Goal: Task Accomplishment & Management: Manage account settings

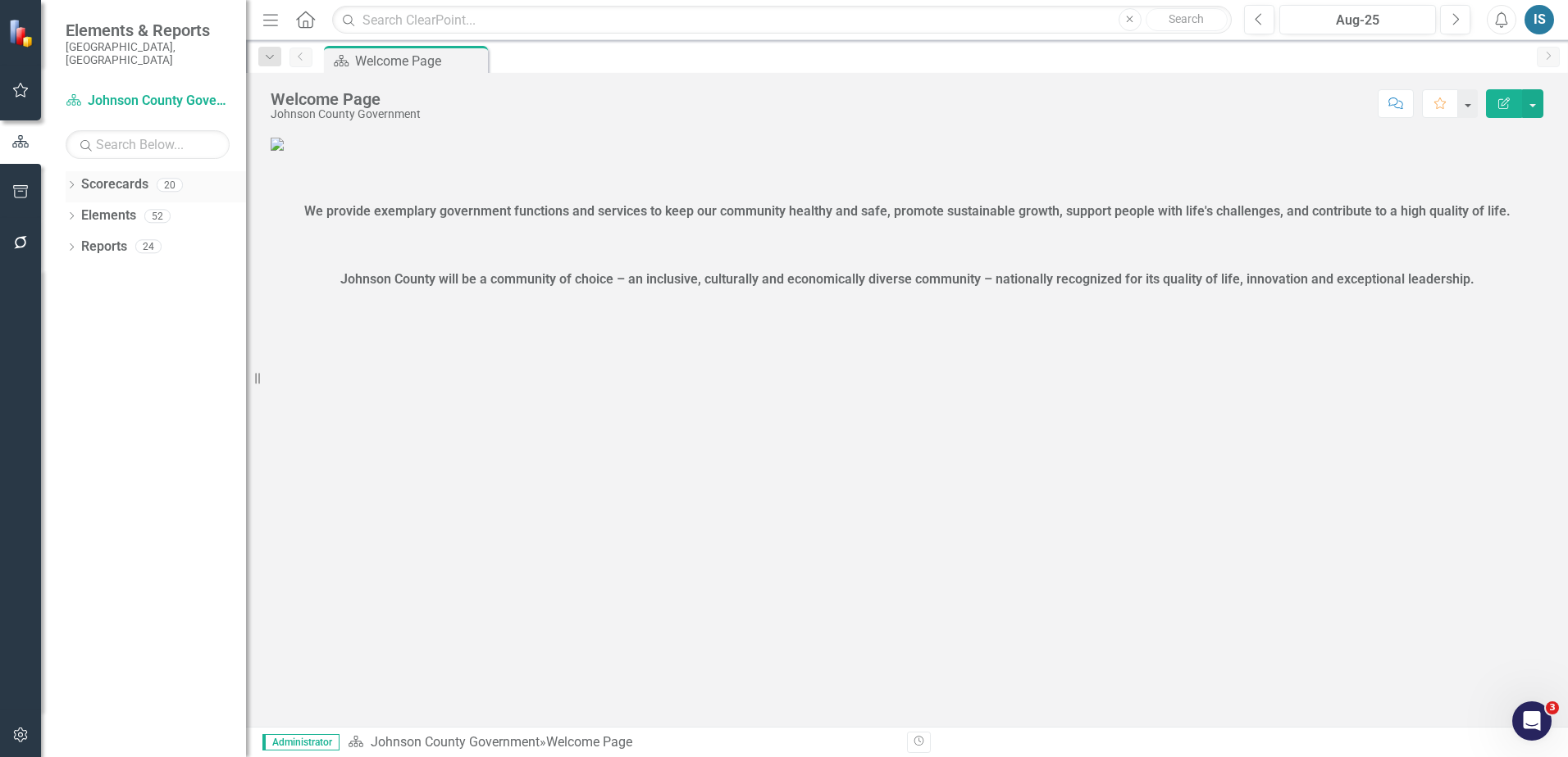
click at [76, 181] on div "Dropdown" at bounding box center [72, 187] width 11 height 14
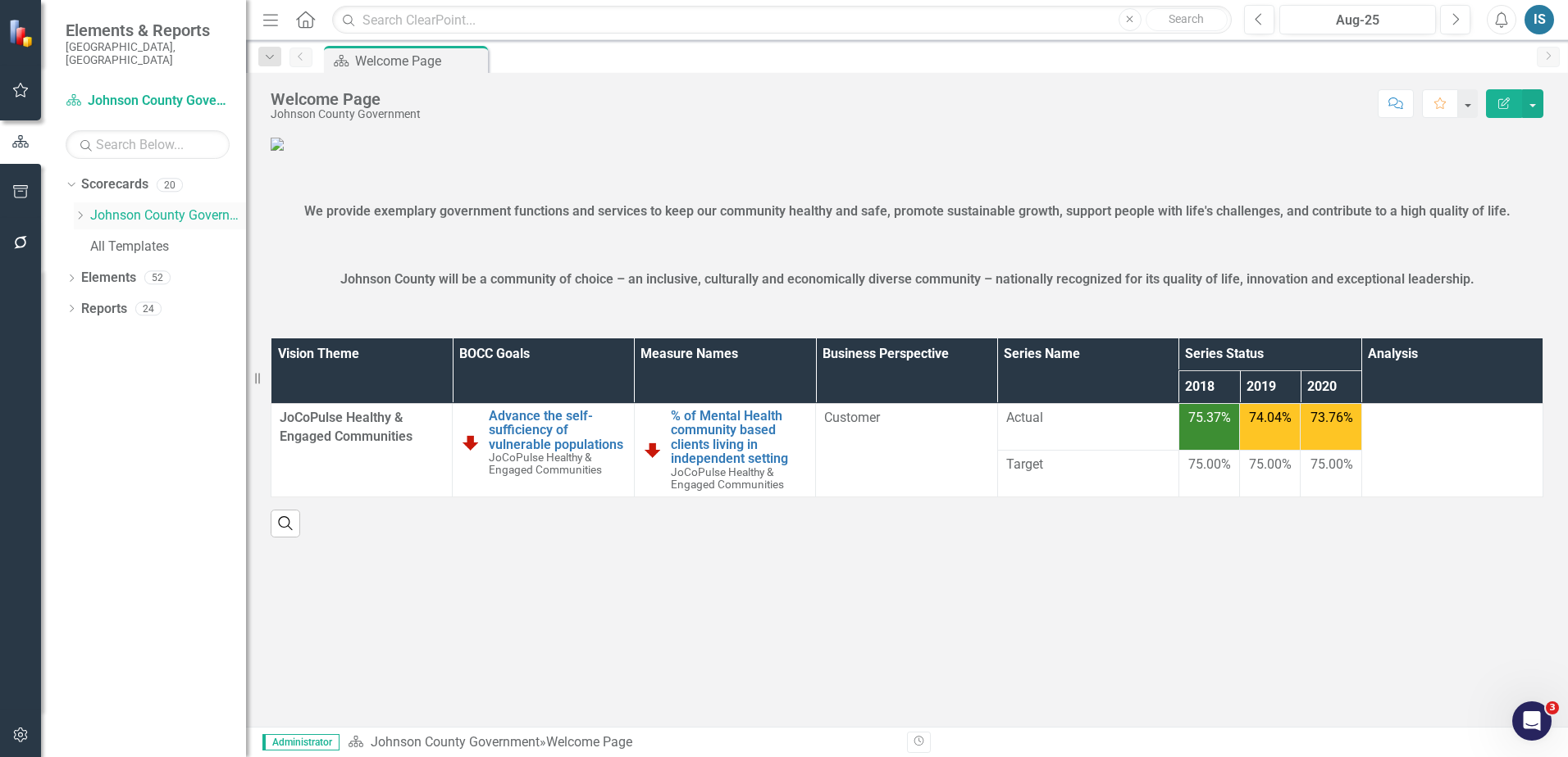
click at [78, 210] on div "Dropdown Johnson County Government" at bounding box center [160, 216] width 172 height 27
click at [76, 306] on icon "Dropdown" at bounding box center [72, 310] width 11 height 9
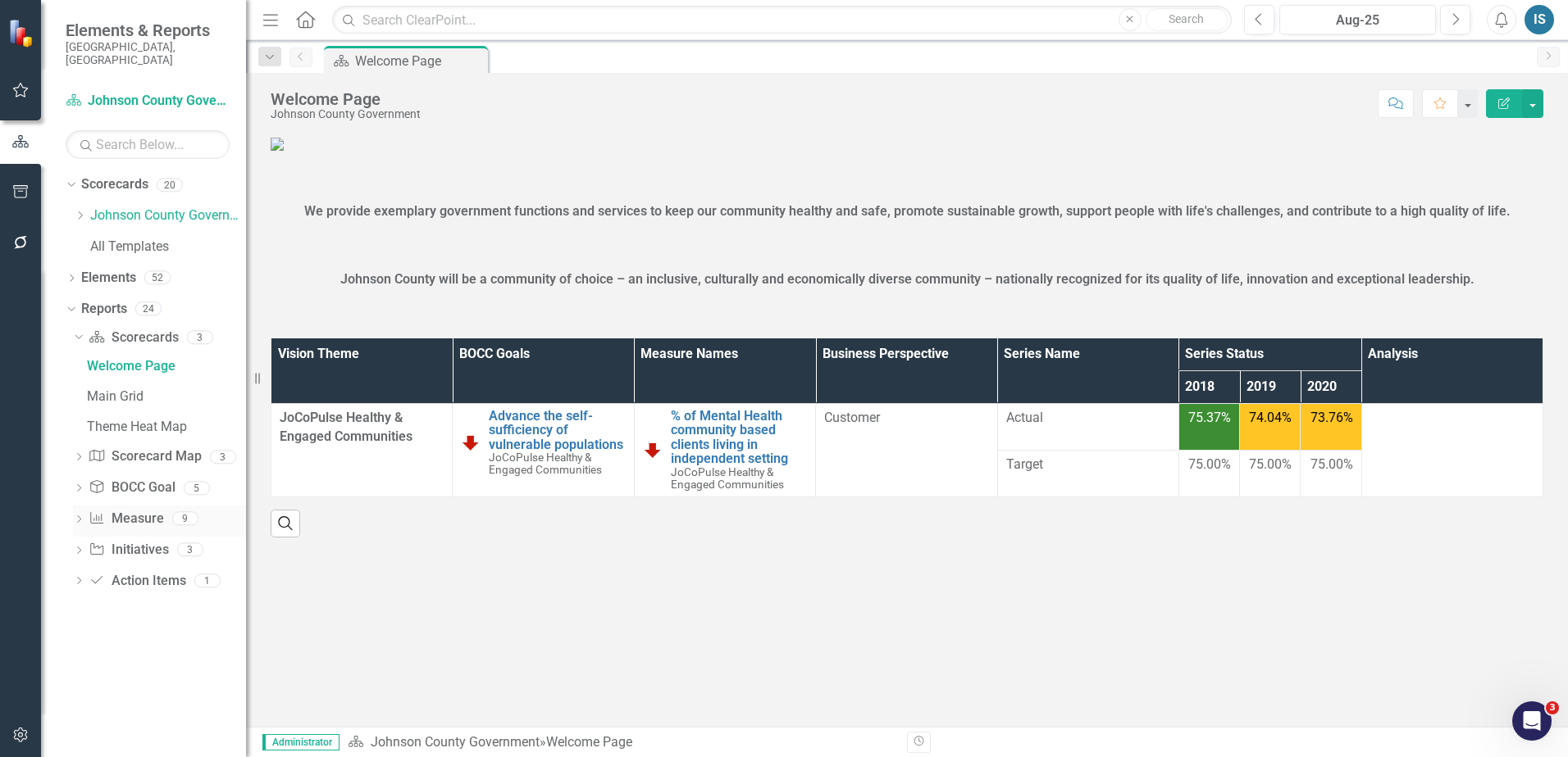
click at [77, 516] on icon "Dropdown" at bounding box center [78, 520] width 11 height 9
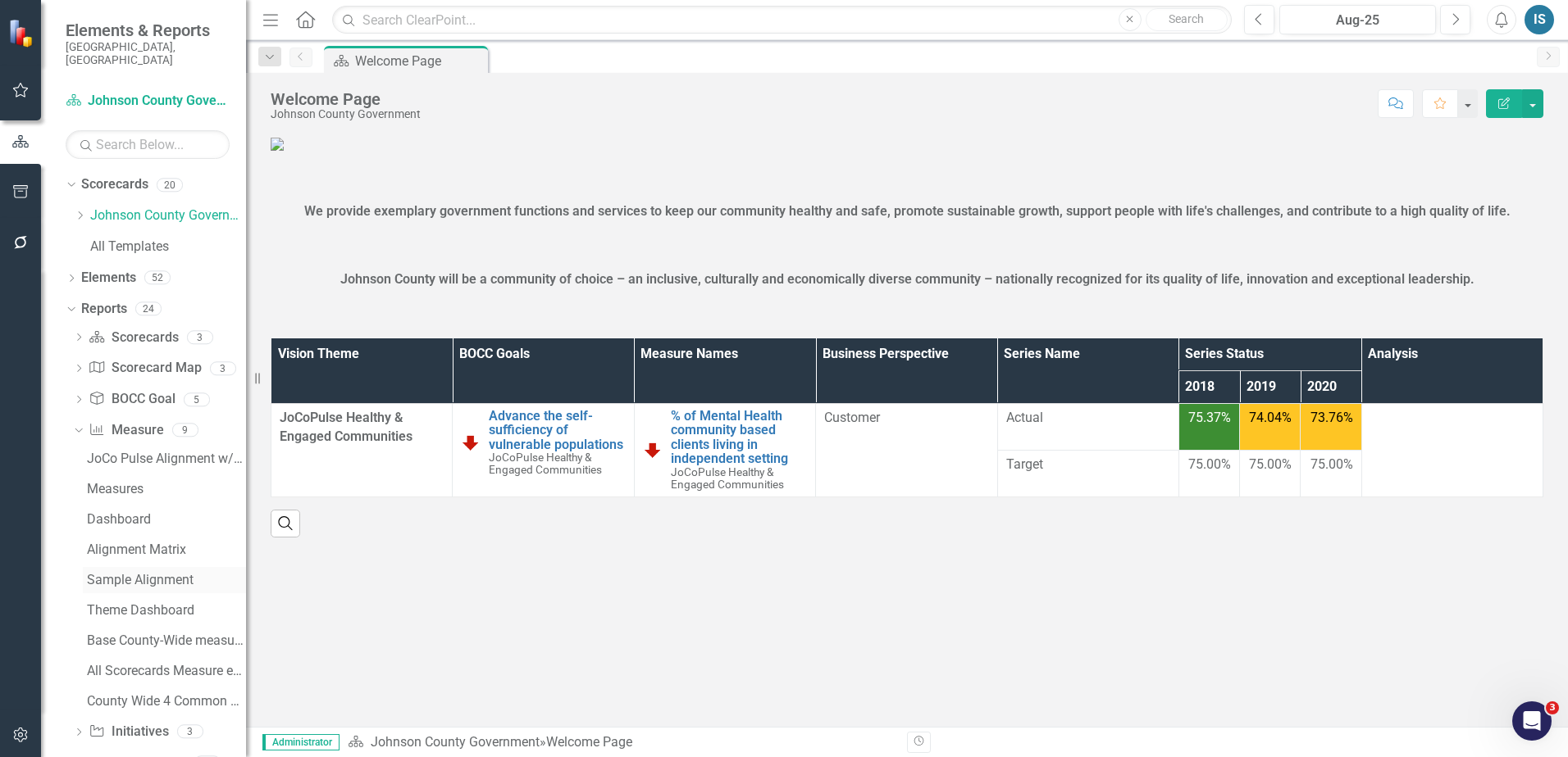
scroll to position [34, 0]
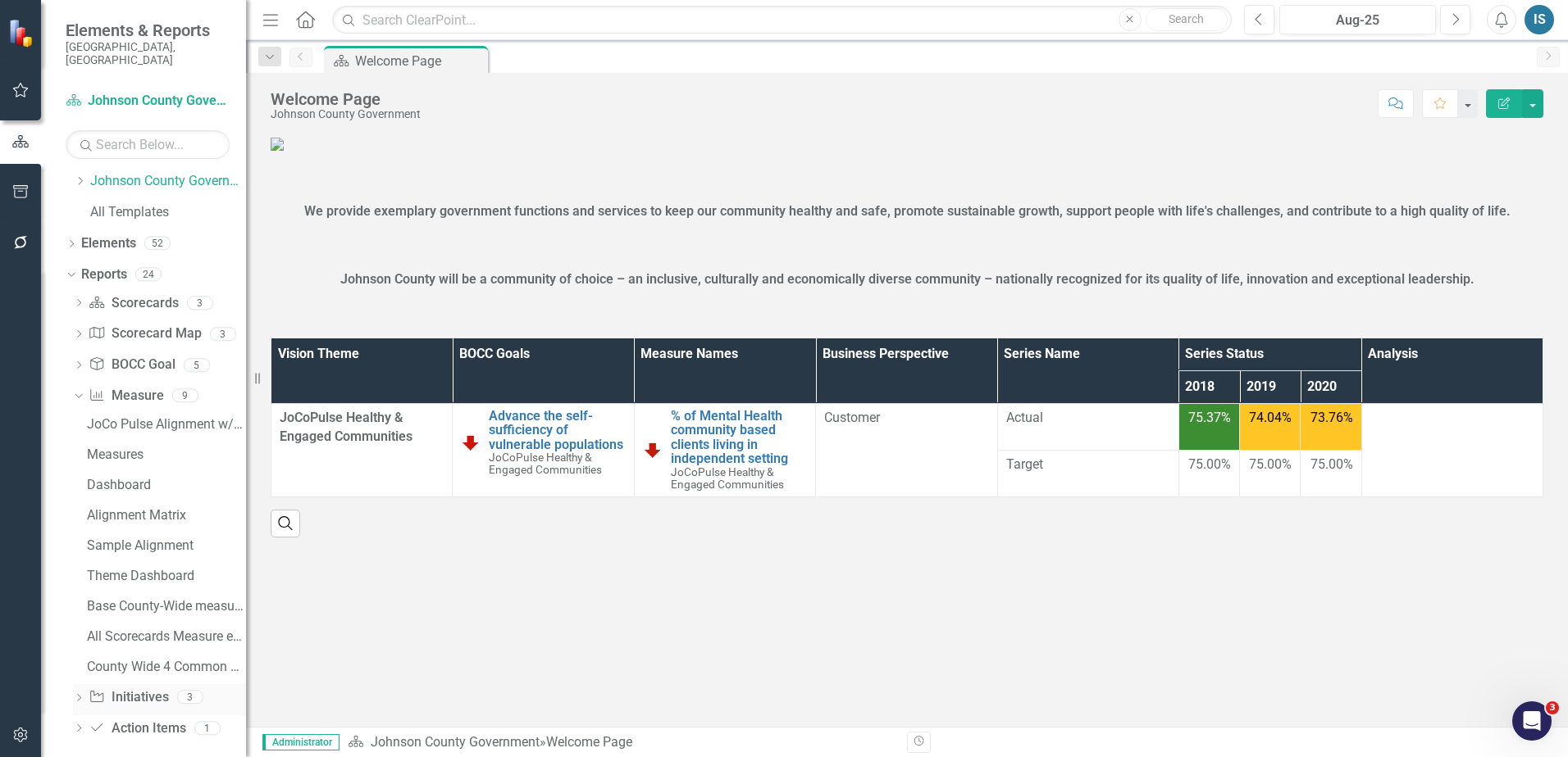
click at [78, 695] on icon "Dropdown" at bounding box center [78, 699] width 11 height 9
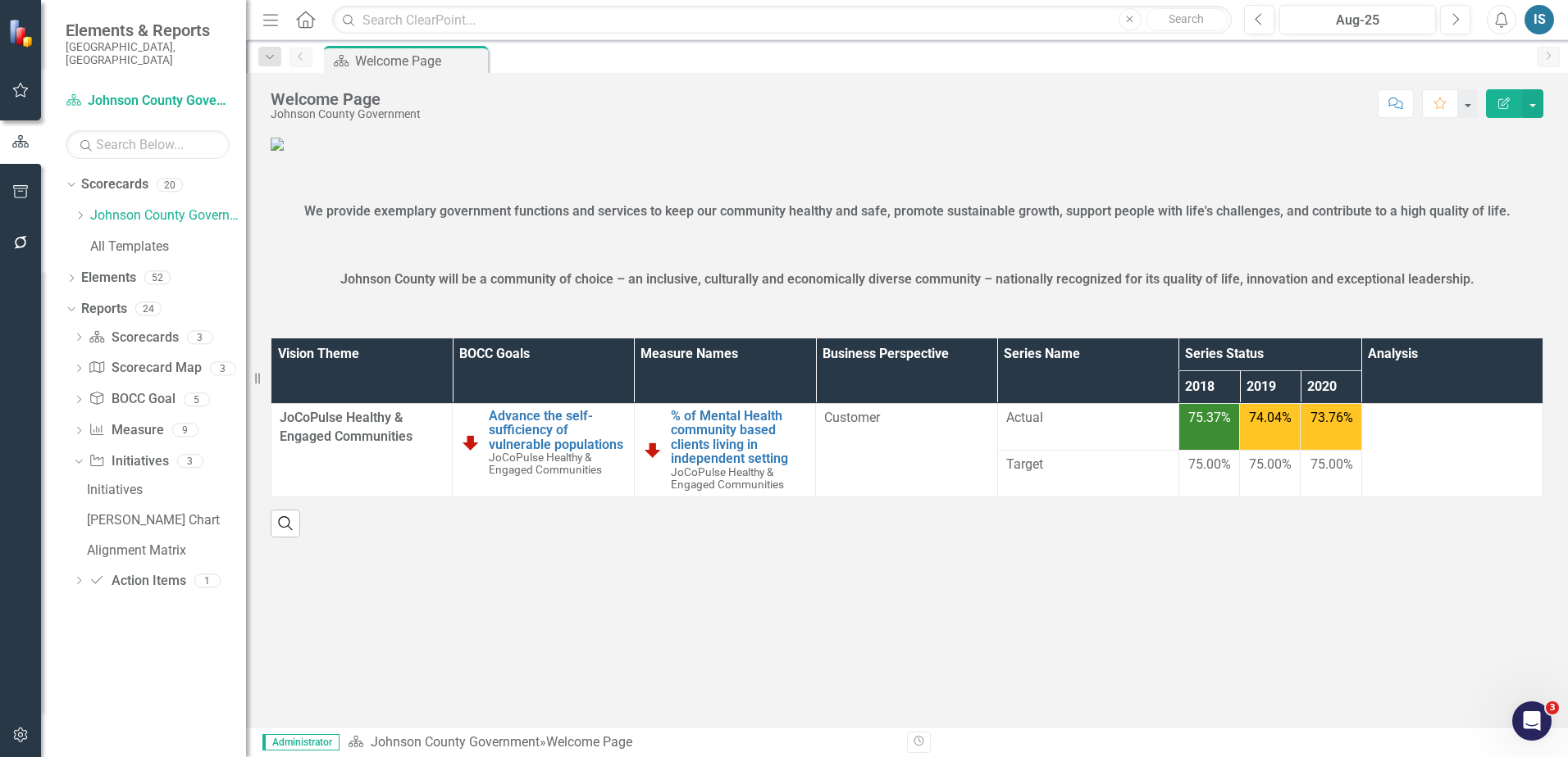
scroll to position [304, 0]
click at [64, 259] on div "Dropdown Scorecards 20 Dropdown Johnson County Government Dropdown JoCoPulse Jo…" at bounding box center [143, 464] width 205 height 586
click at [72, 275] on icon "Dropdown" at bounding box center [72, 279] width 11 height 9
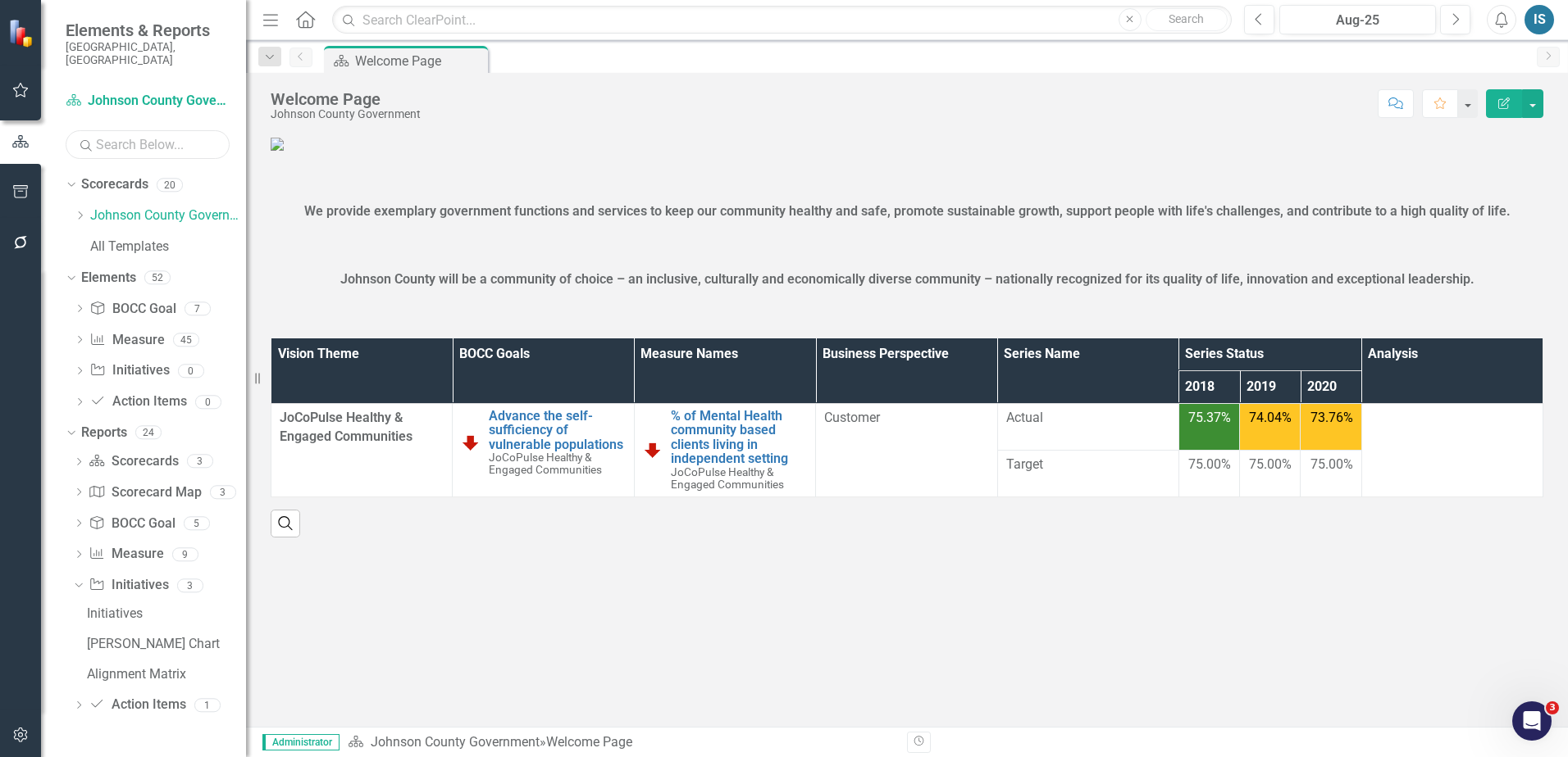
click at [133, 135] on input "text" at bounding box center [148, 144] width 164 height 29
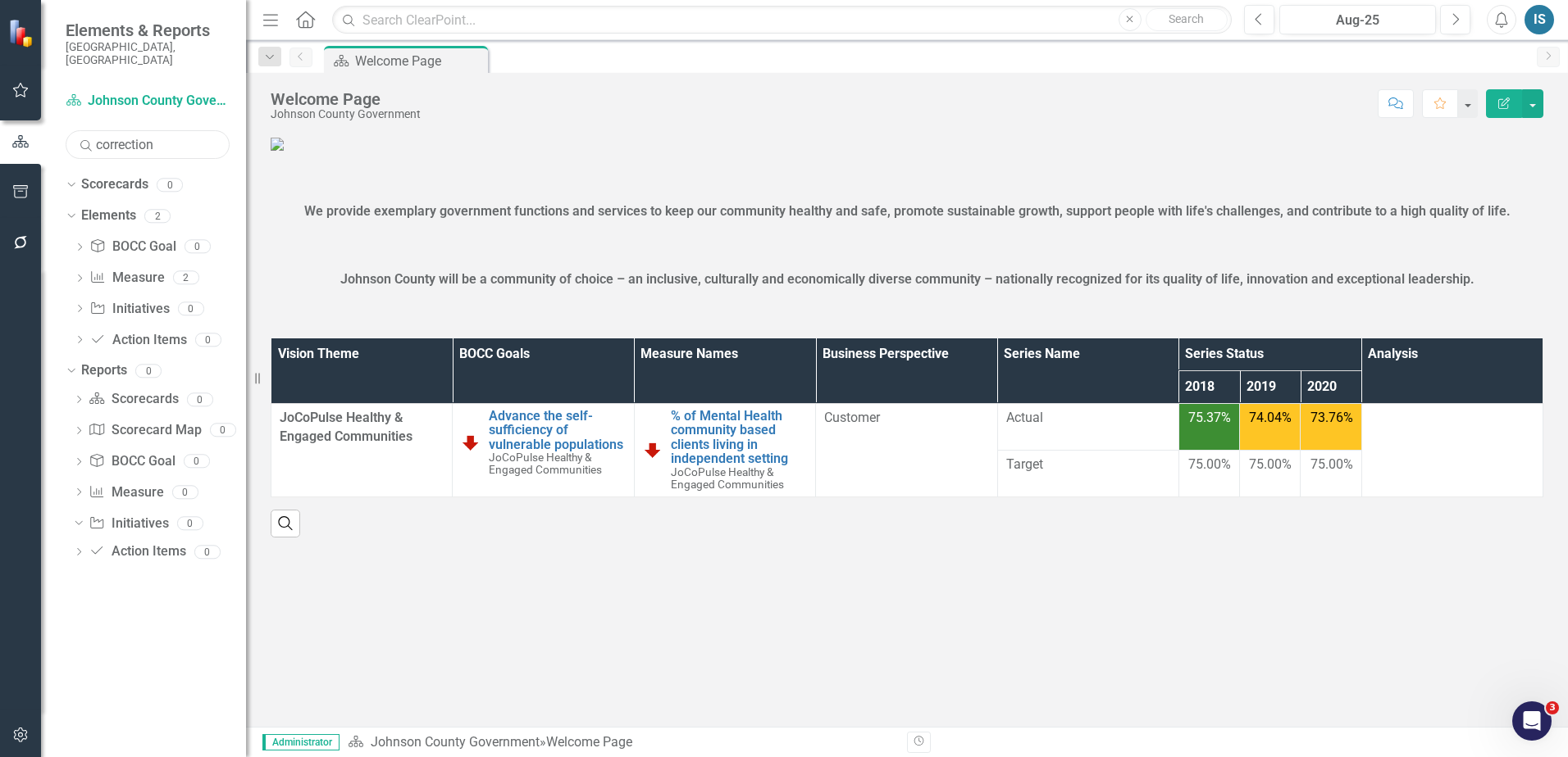
type input "correction"
click at [72, 268] on div "Dropdown BOCC Goal BOCC Goal 0 Dropdown Measure Name Measure 2 % of Corrections…" at bounding box center [156, 295] width 181 height 124
click at [83, 275] on icon "Dropdown" at bounding box center [79, 279] width 11 height 9
click at [156, 297] on div "% of Corrections Adult clients successfully released from community supervision…" at bounding box center [181, 304] width 130 height 14
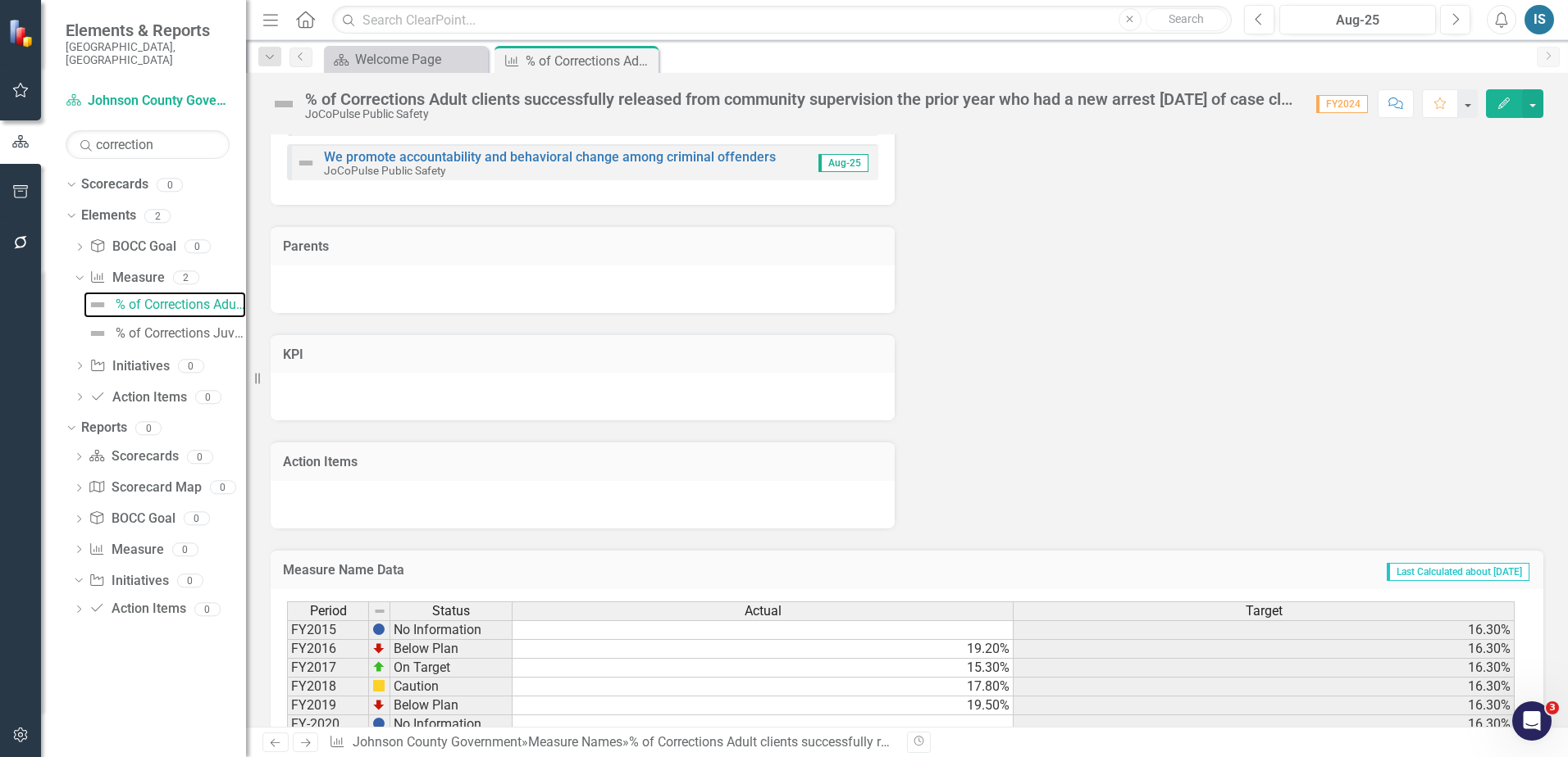
scroll to position [820, 0]
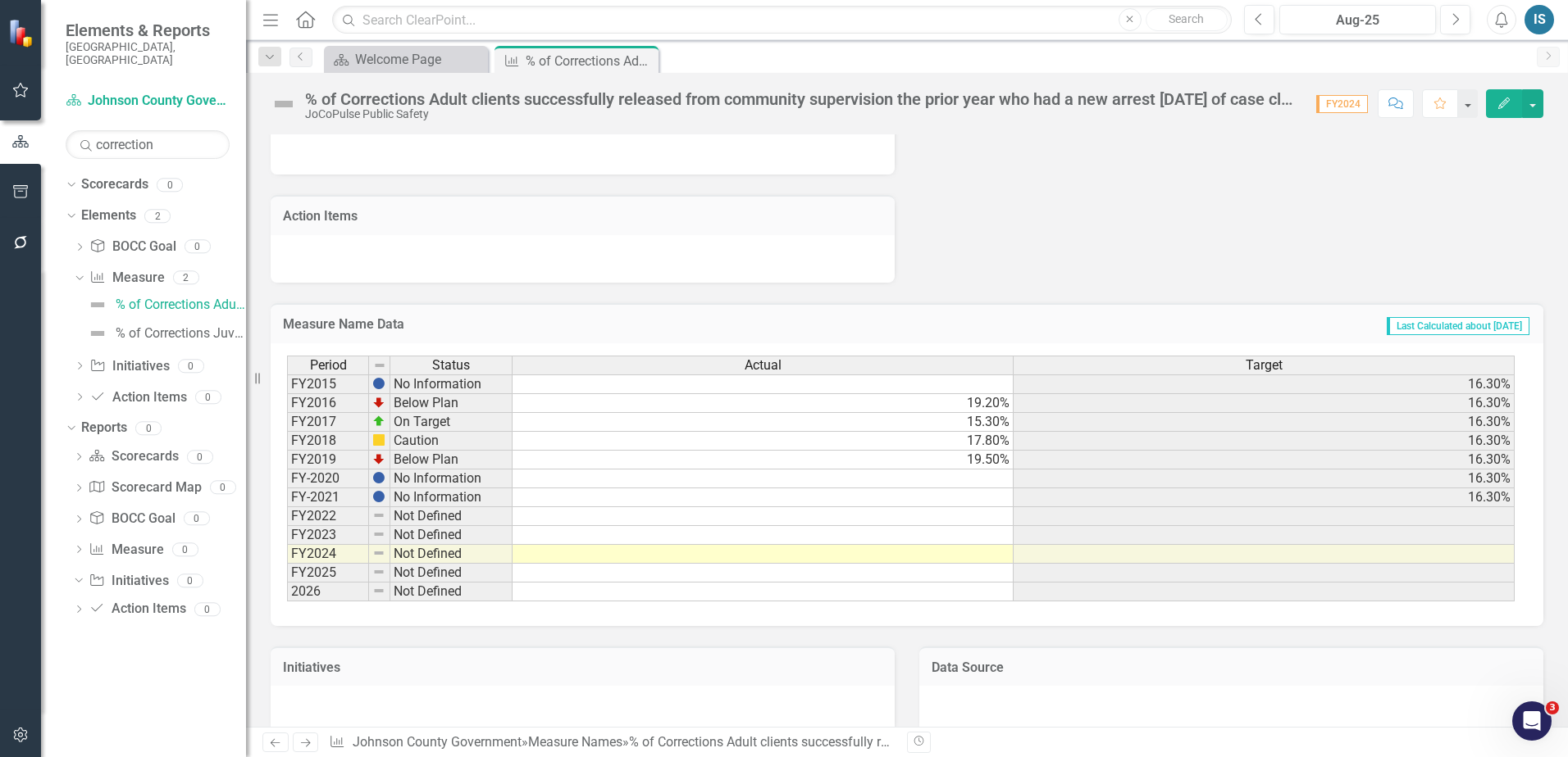
click at [588, 498] on td at bounding box center [763, 498] width 501 height 19
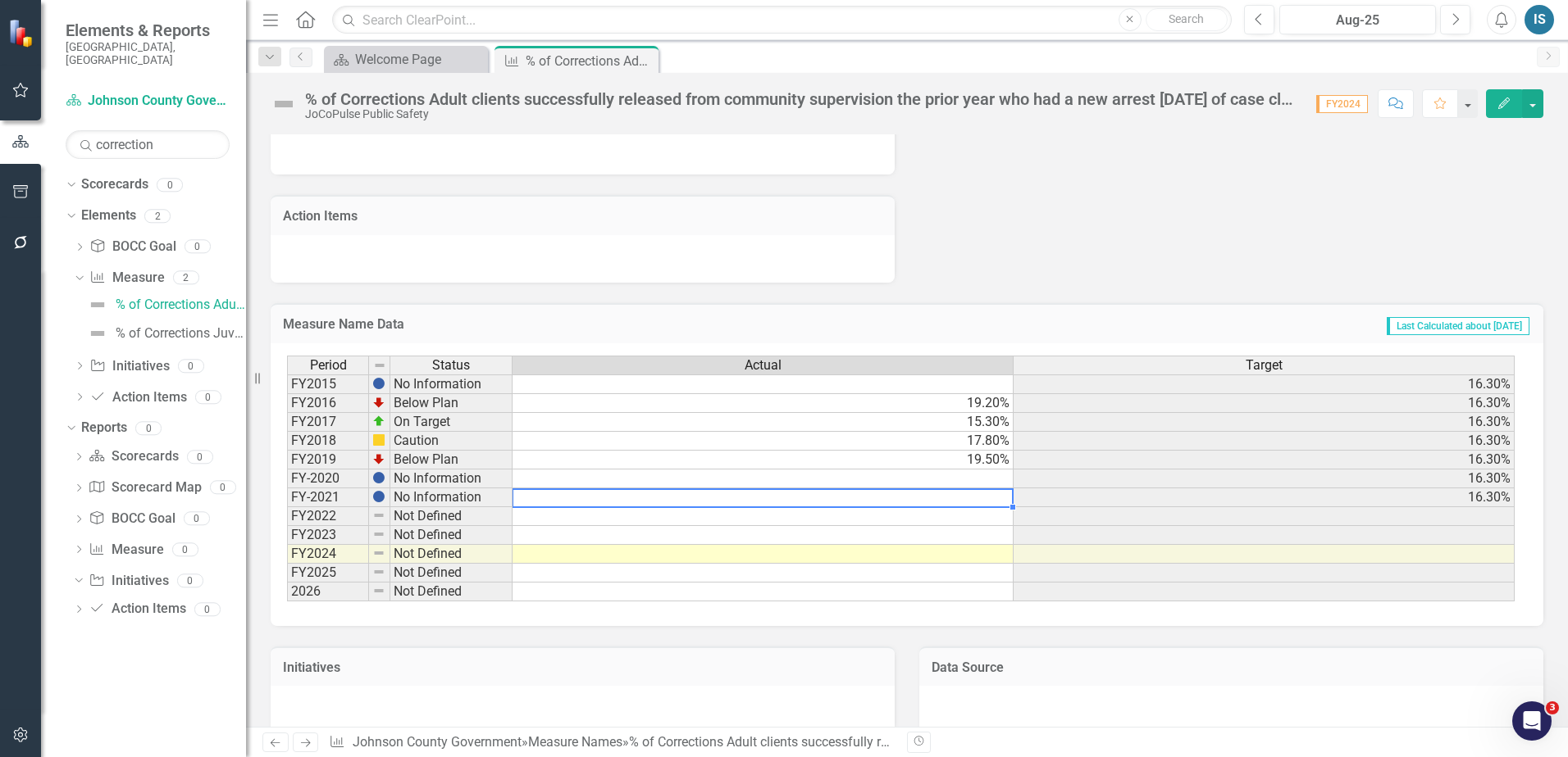
click at [570, 479] on td at bounding box center [763, 479] width 501 height 19
click at [730, 501] on td at bounding box center [763, 498] width 501 height 19
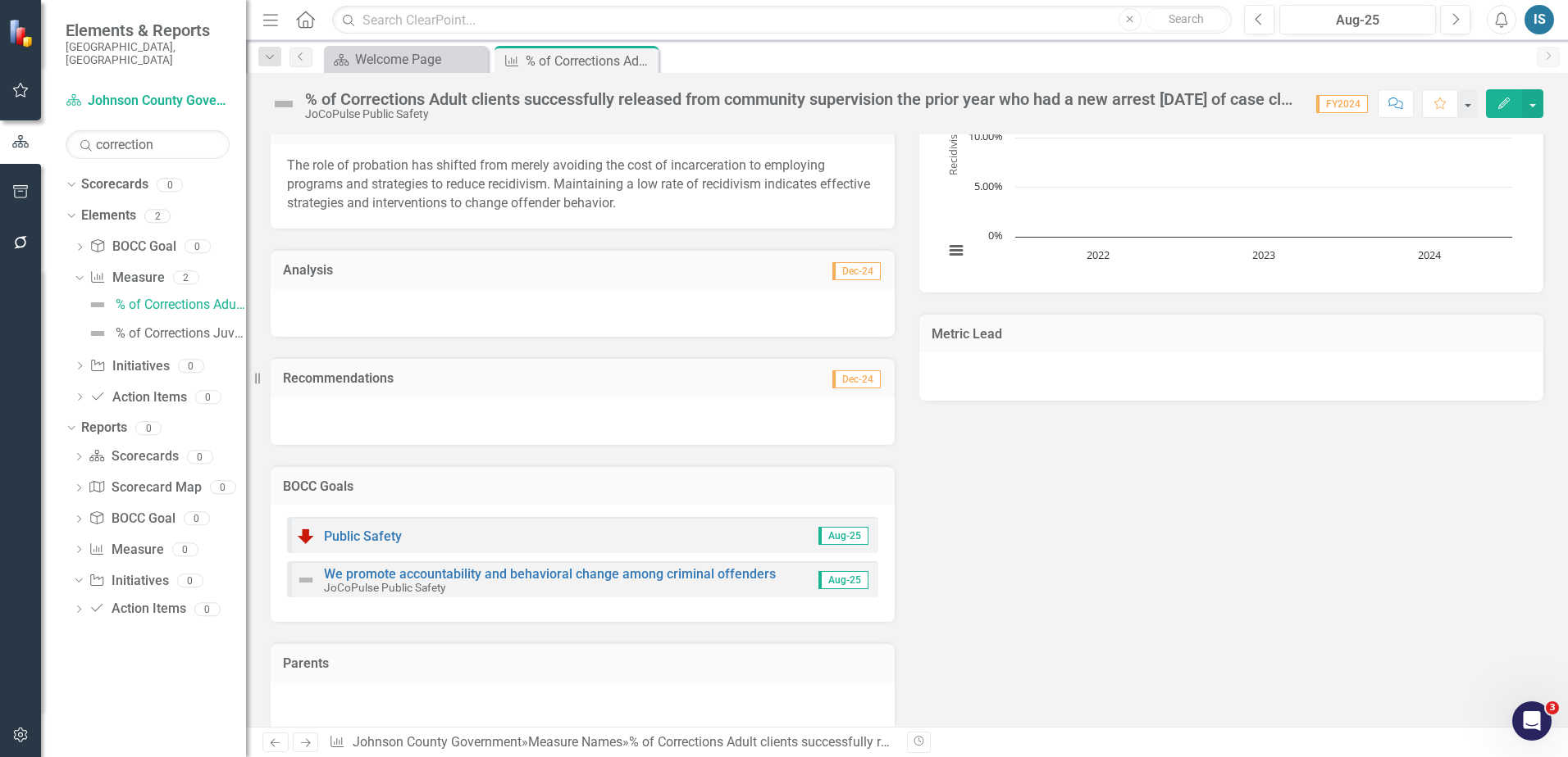
scroll to position [0, 0]
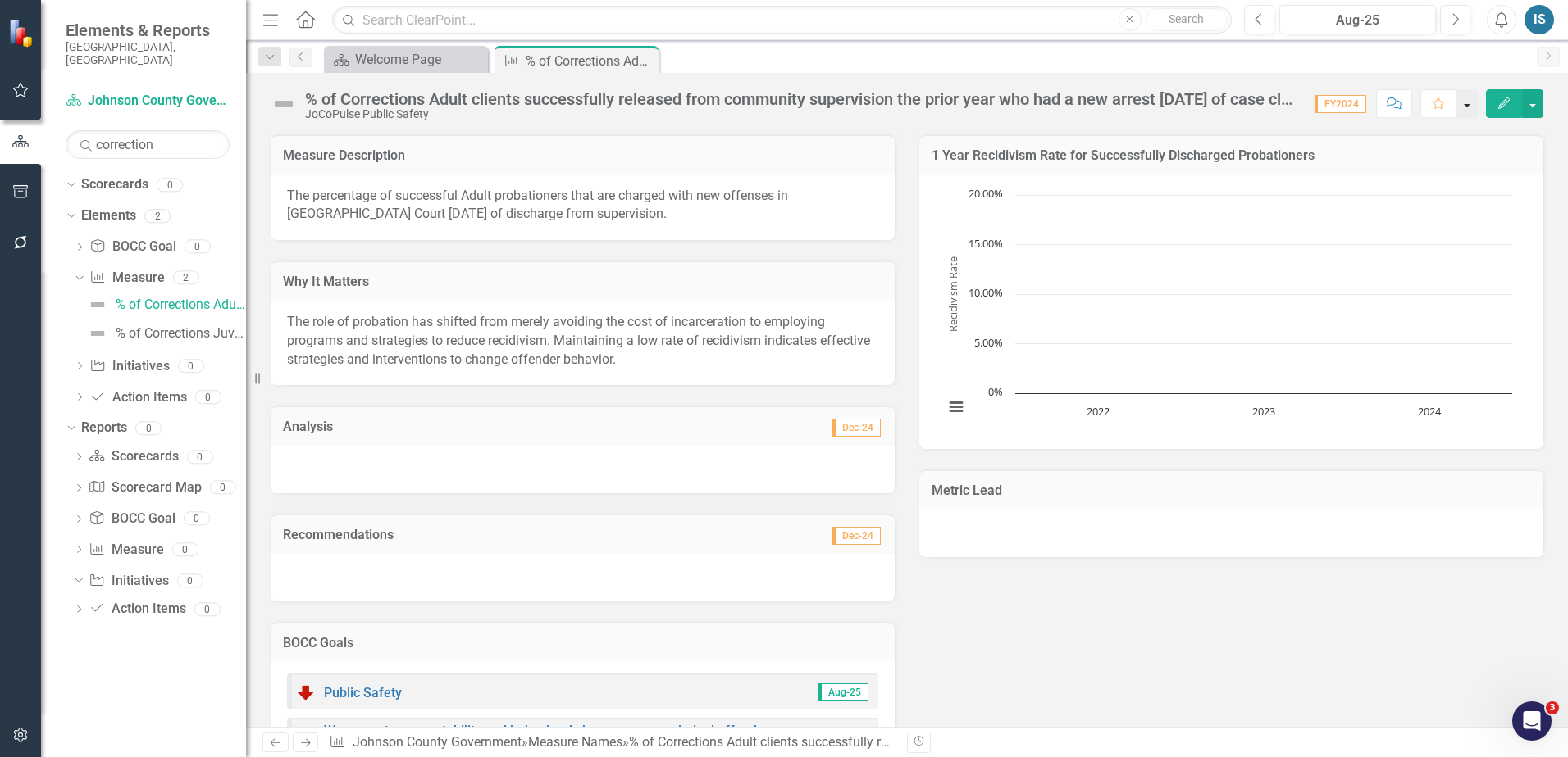
click at [1469, 103] on button "button" at bounding box center [1467, 103] width 21 height 29
click at [1431, 69] on div "Scorecard Welcome Page Close Measure Name % of Corrections Adult clients succes…" at bounding box center [924, 58] width 1208 height 26
click at [1536, 97] on button "button" at bounding box center [1533, 103] width 21 height 29
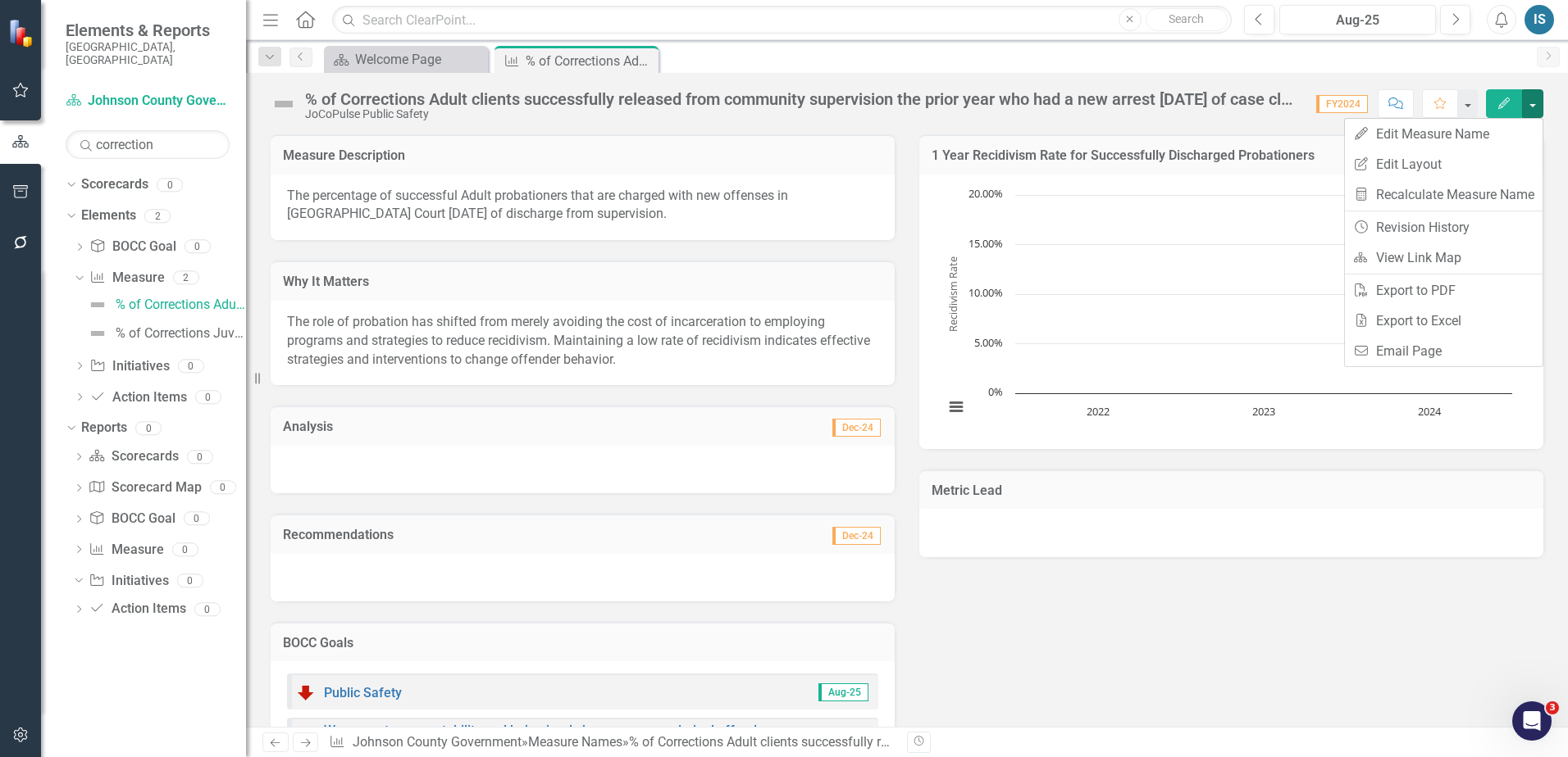
drag, startPoint x: 1092, startPoint y: 642, endPoint x: 1100, endPoint y: 617, distance: 26.2
click at [1092, 642] on div "Measure Description The percentage of successful Adult probationers that are ch…" at bounding box center [906, 608] width 1297 height 988
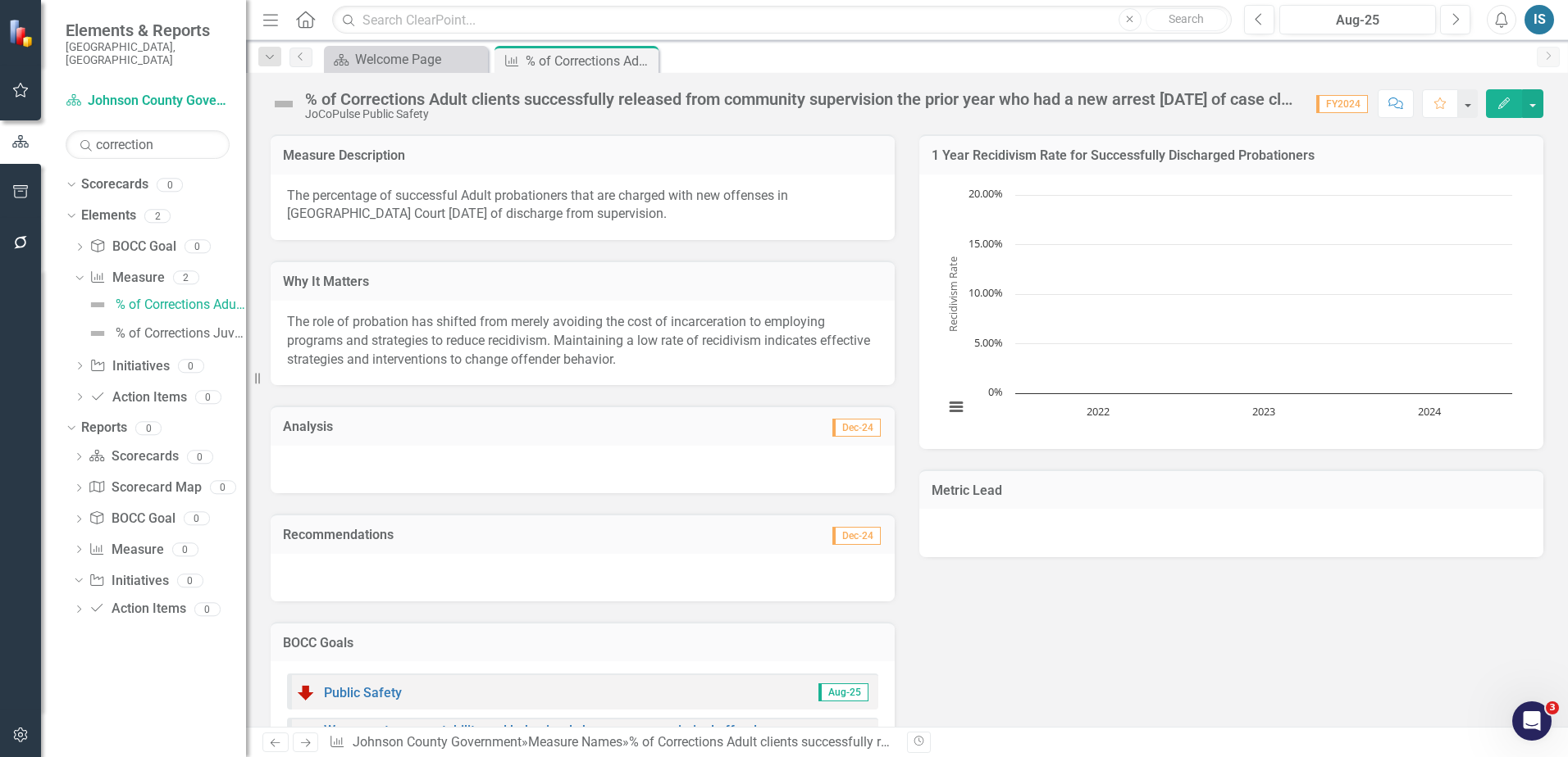
click at [23, 247] on icon "button" at bounding box center [21, 243] width 13 height 13
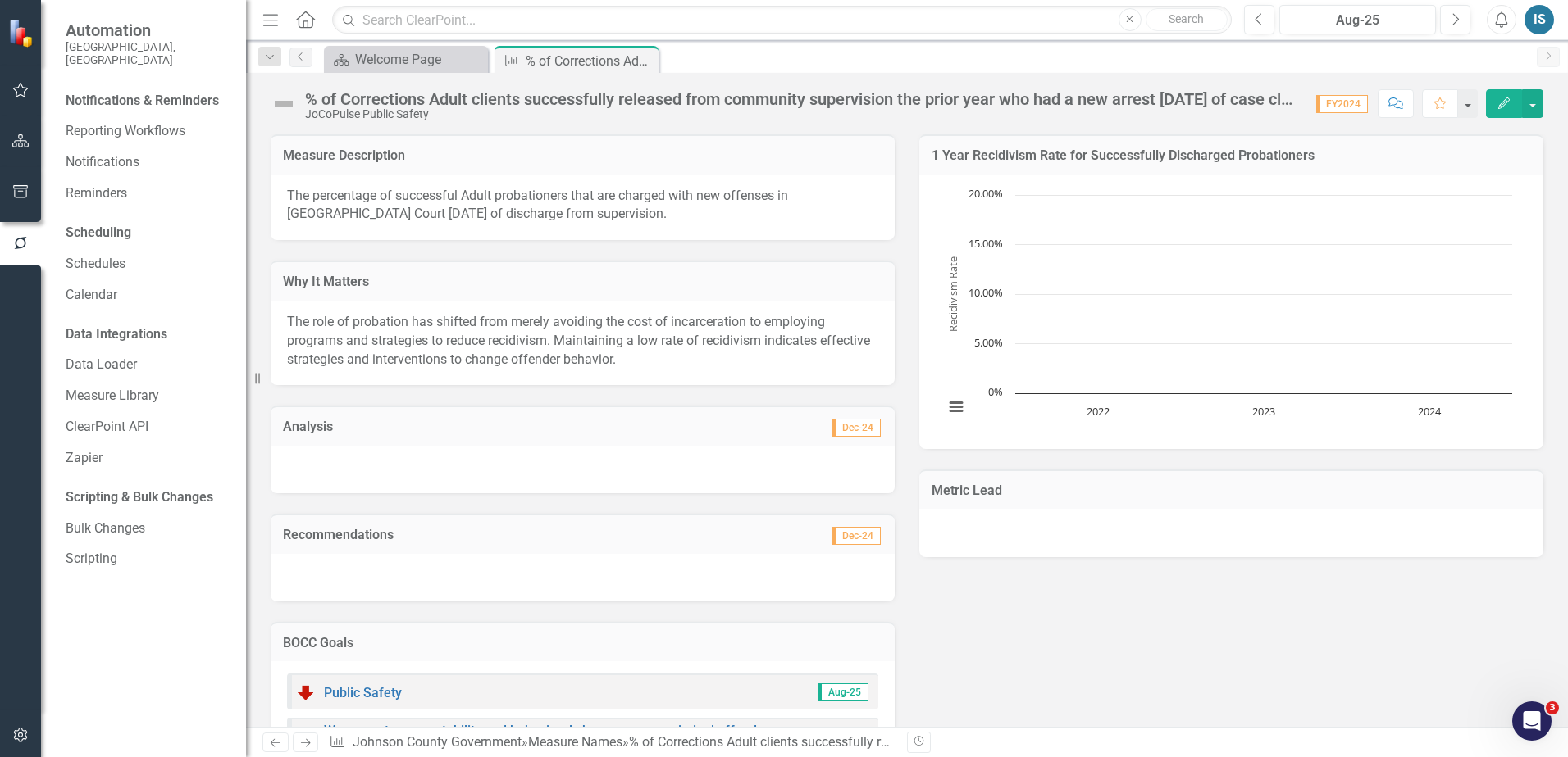
click at [32, 187] on button "button" at bounding box center [21, 193] width 37 height 34
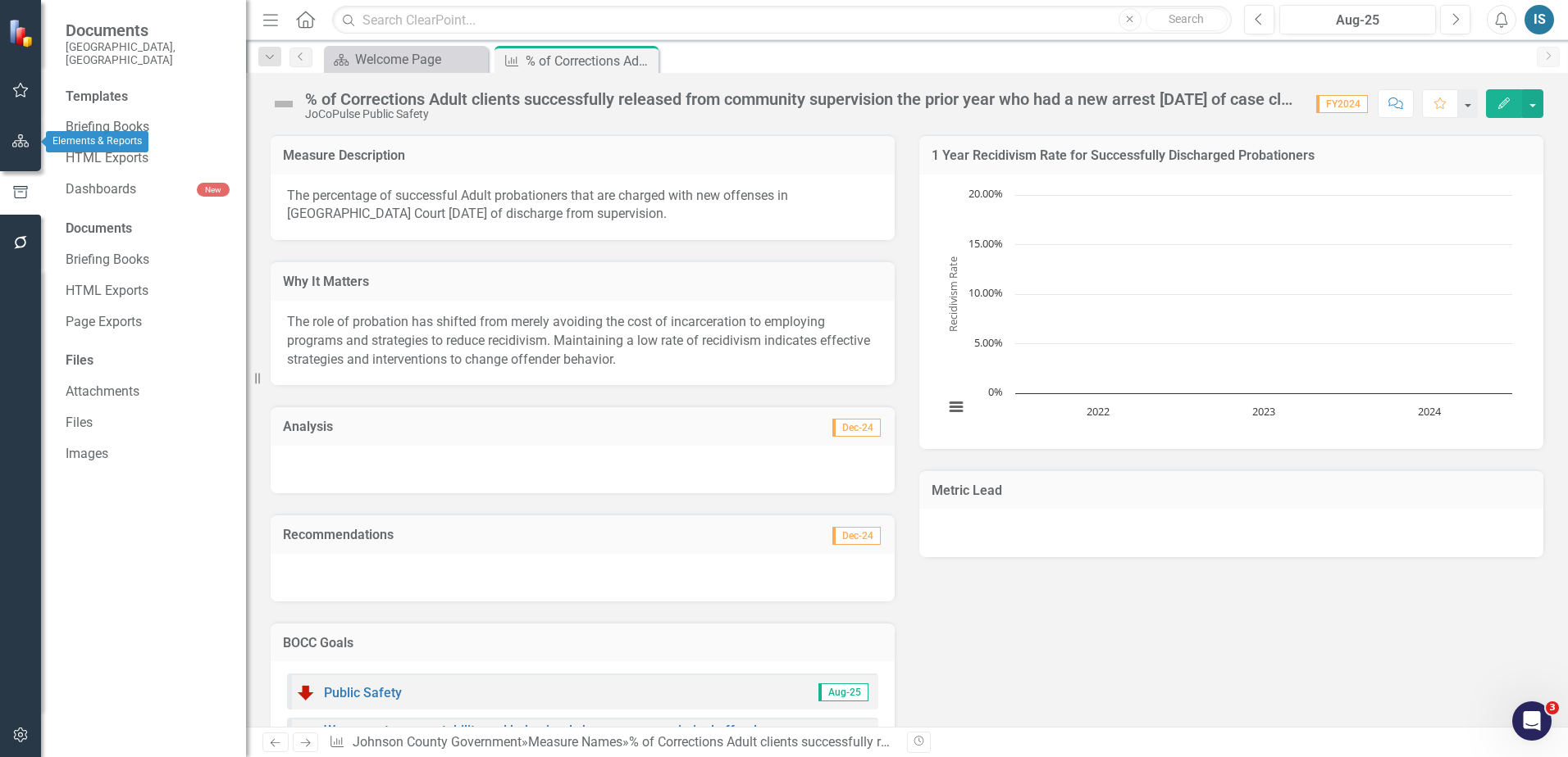
click at [20, 136] on icon "button" at bounding box center [21, 141] width 17 height 13
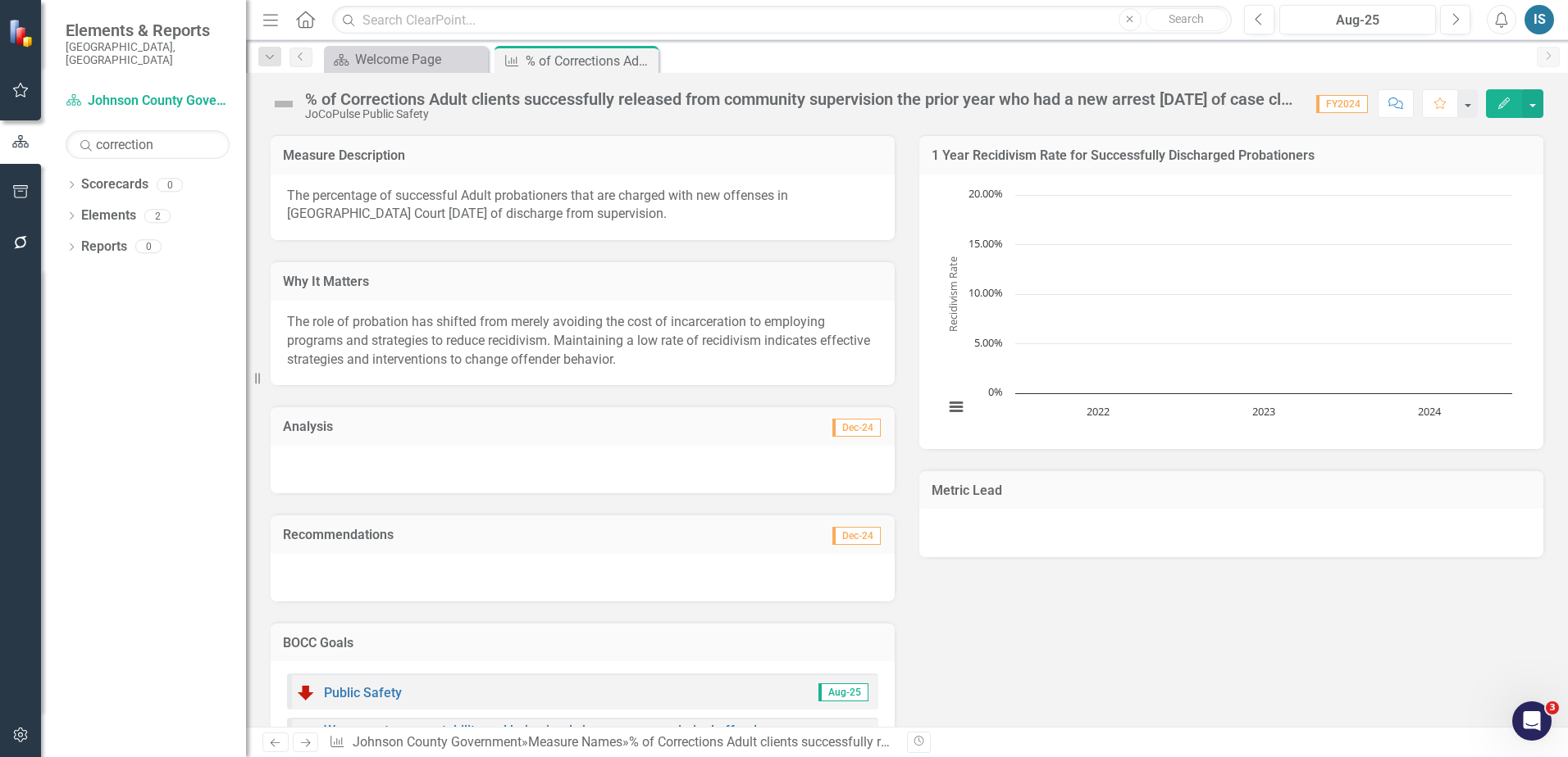
click at [22, 740] on icon "button" at bounding box center [20, 735] width 14 height 14
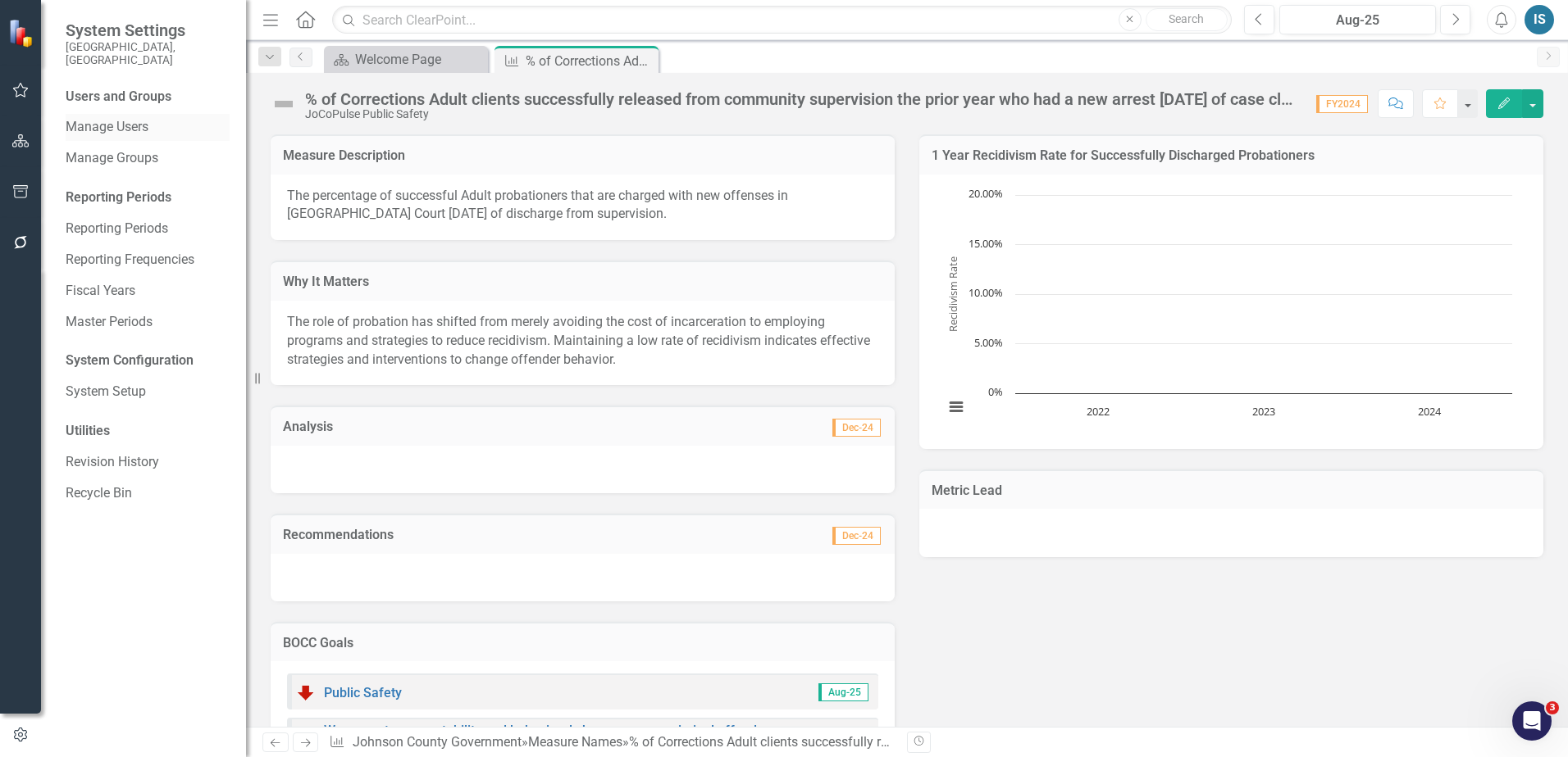
click at [140, 119] on link "Manage Users" at bounding box center [148, 128] width 164 height 19
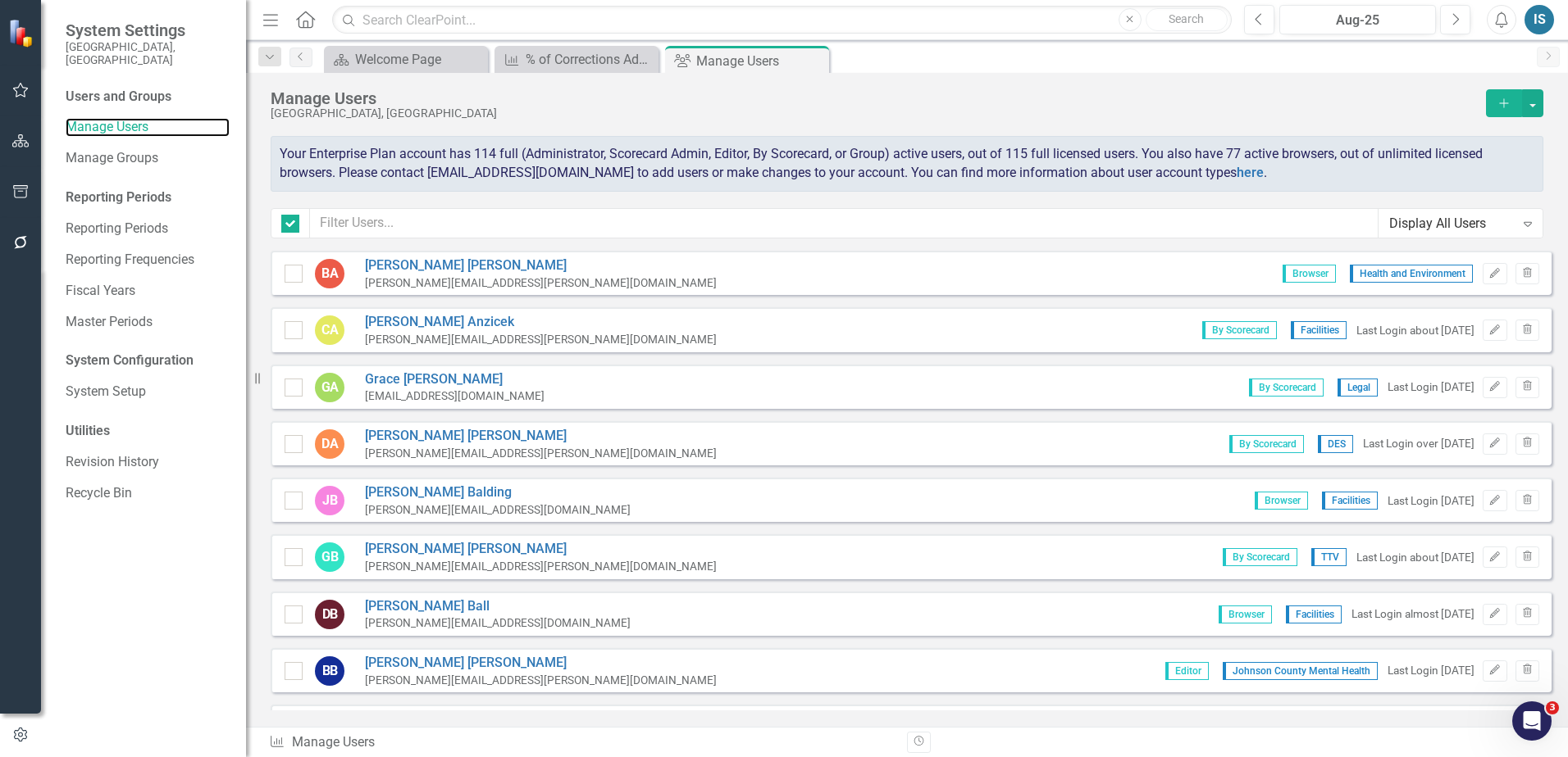
checkbox input "false"
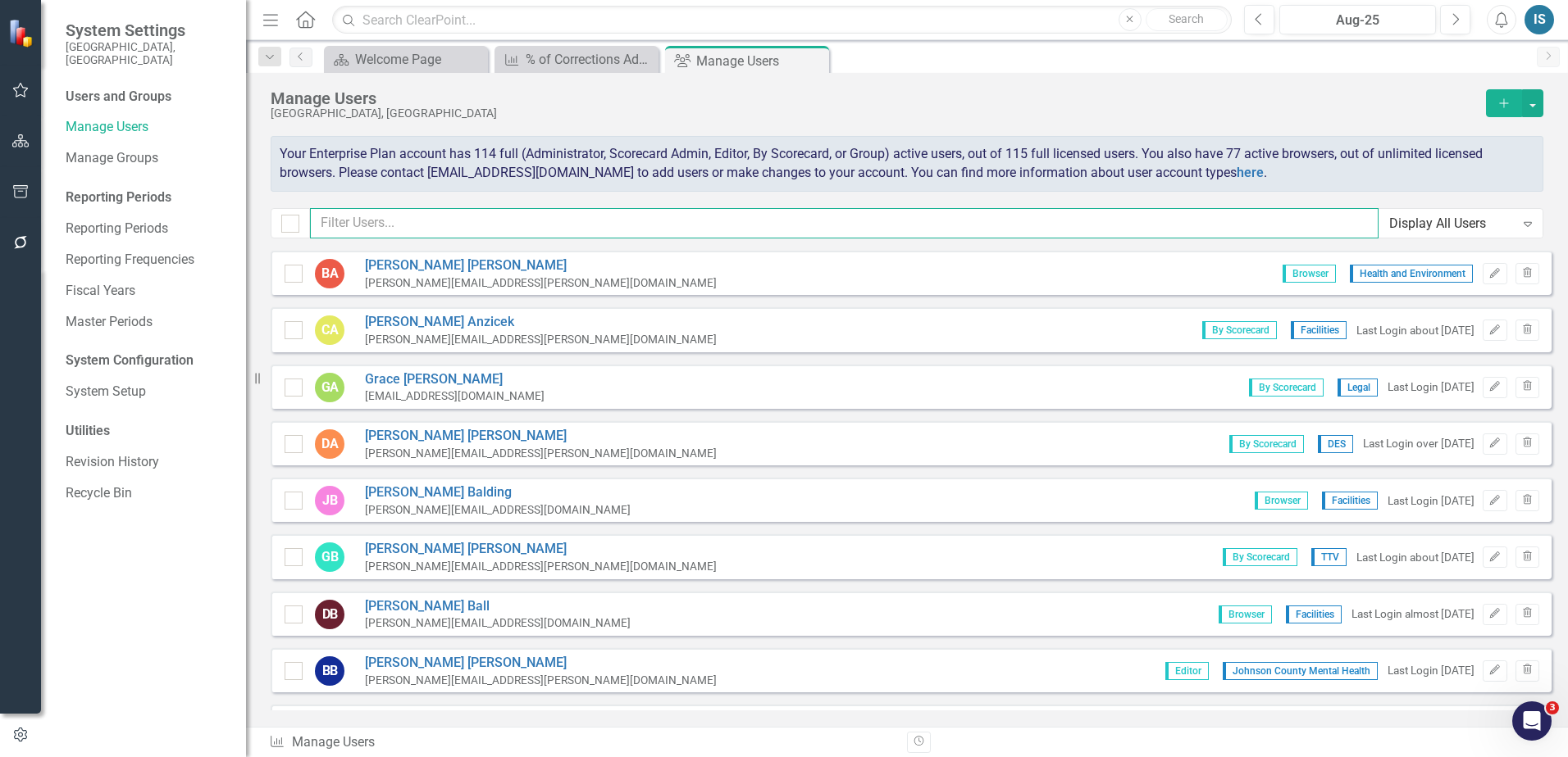
click at [548, 220] on input "text" at bounding box center [844, 224] width 1069 height 31
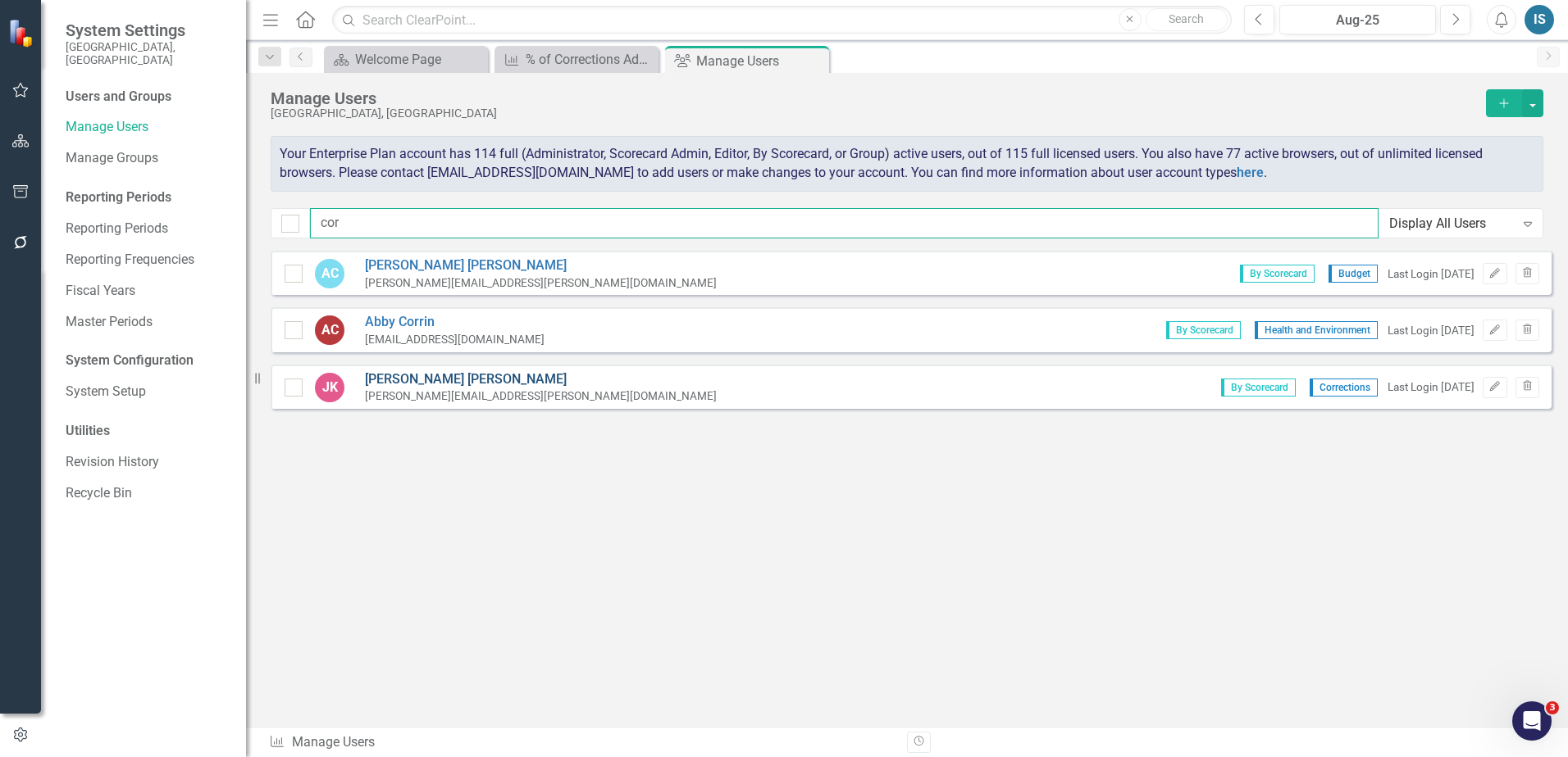
type input "cor"
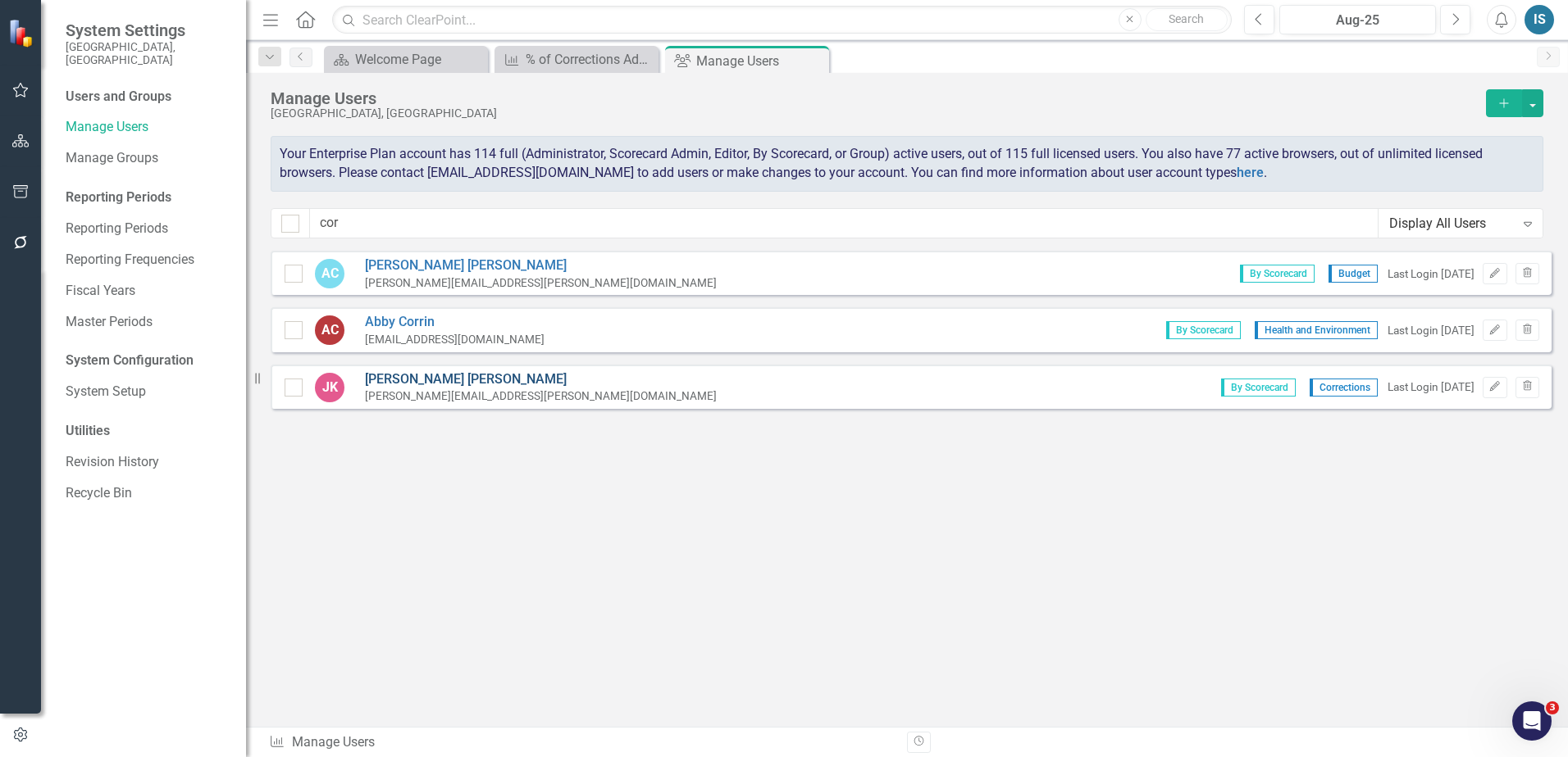
click at [401, 378] on link "[PERSON_NAME]" at bounding box center [541, 380] width 352 height 19
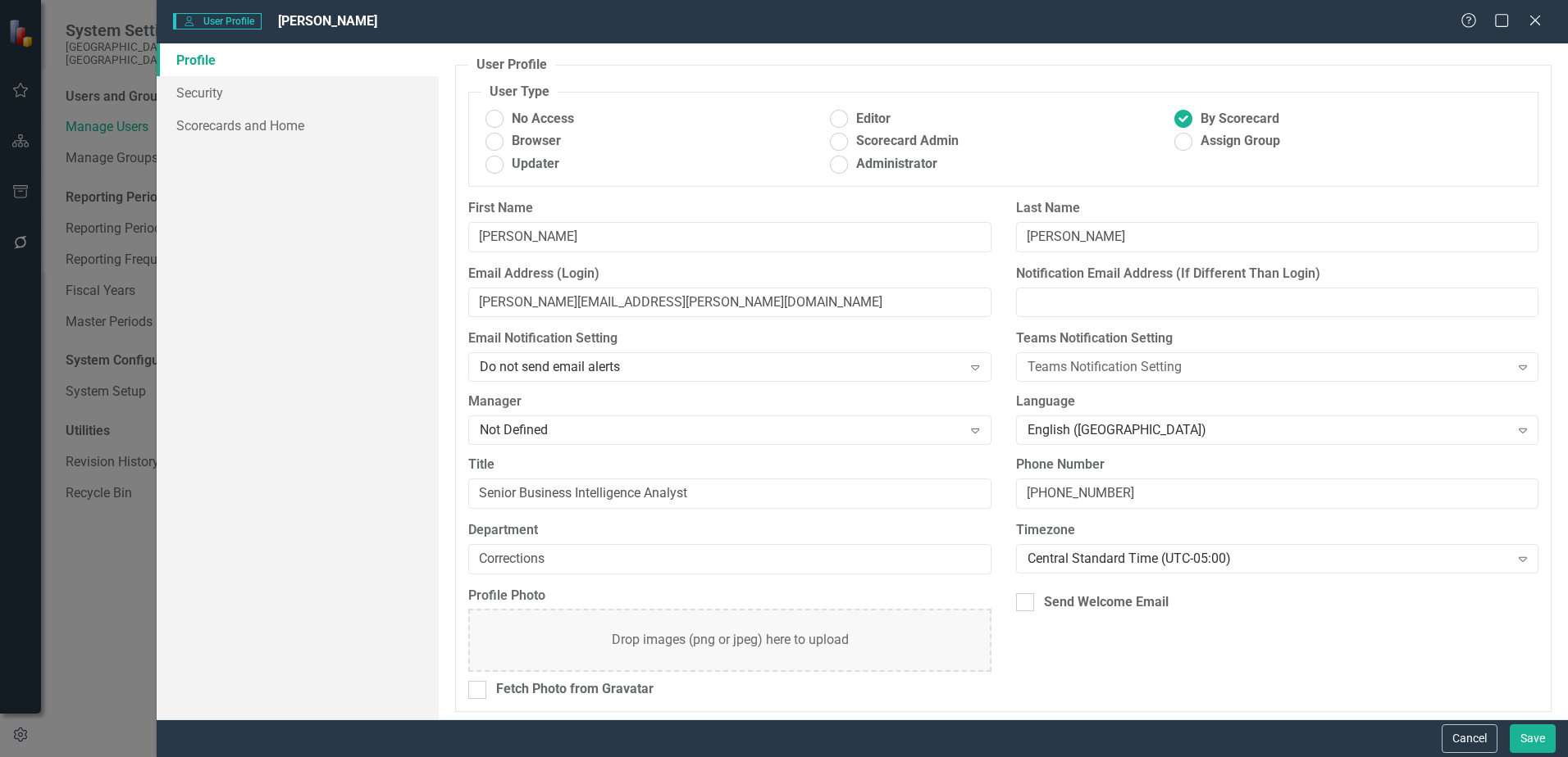
scroll to position [5, 0]
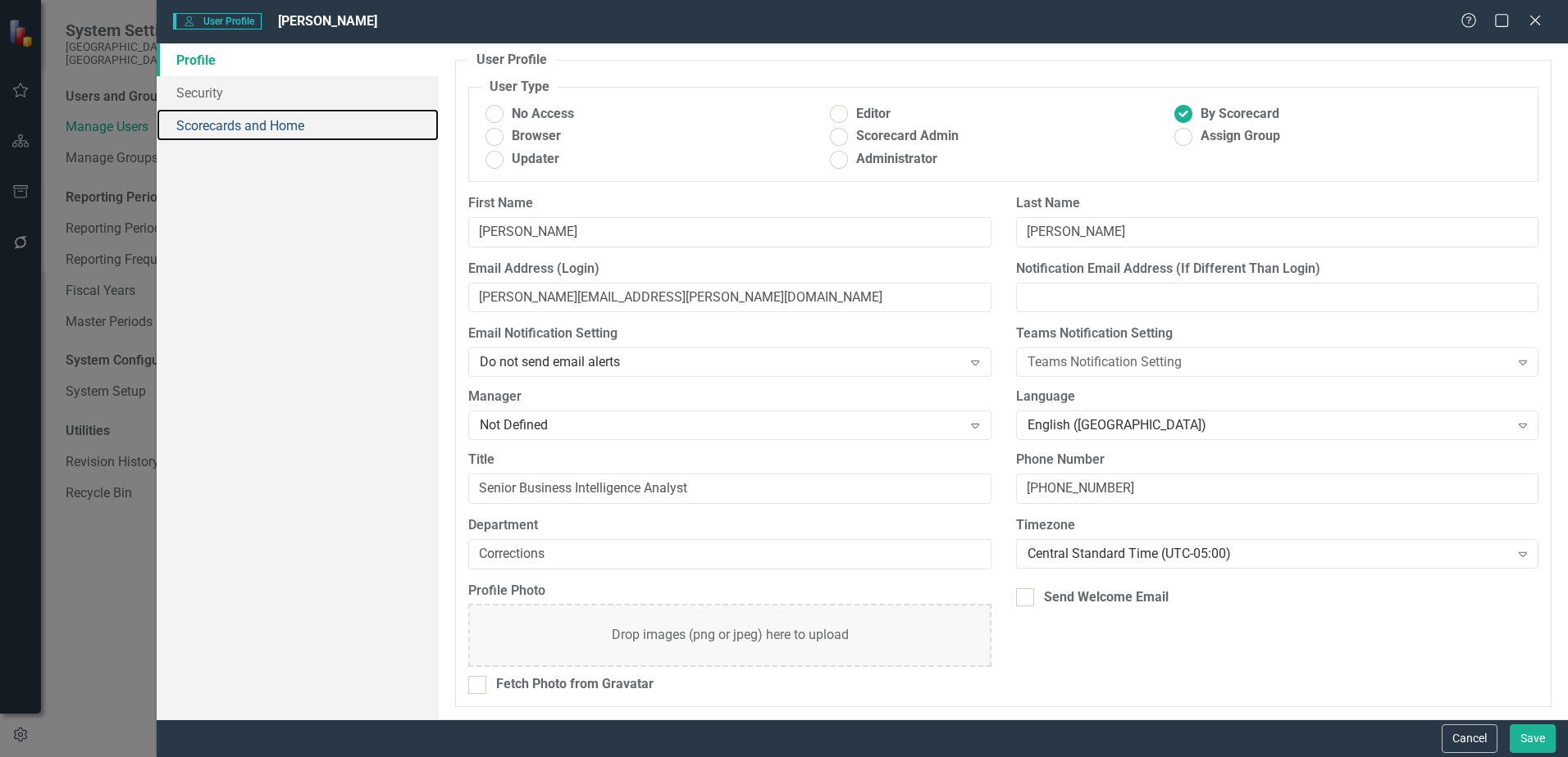
click at [197, 122] on link "Scorecards and Home" at bounding box center [297, 125] width 282 height 32
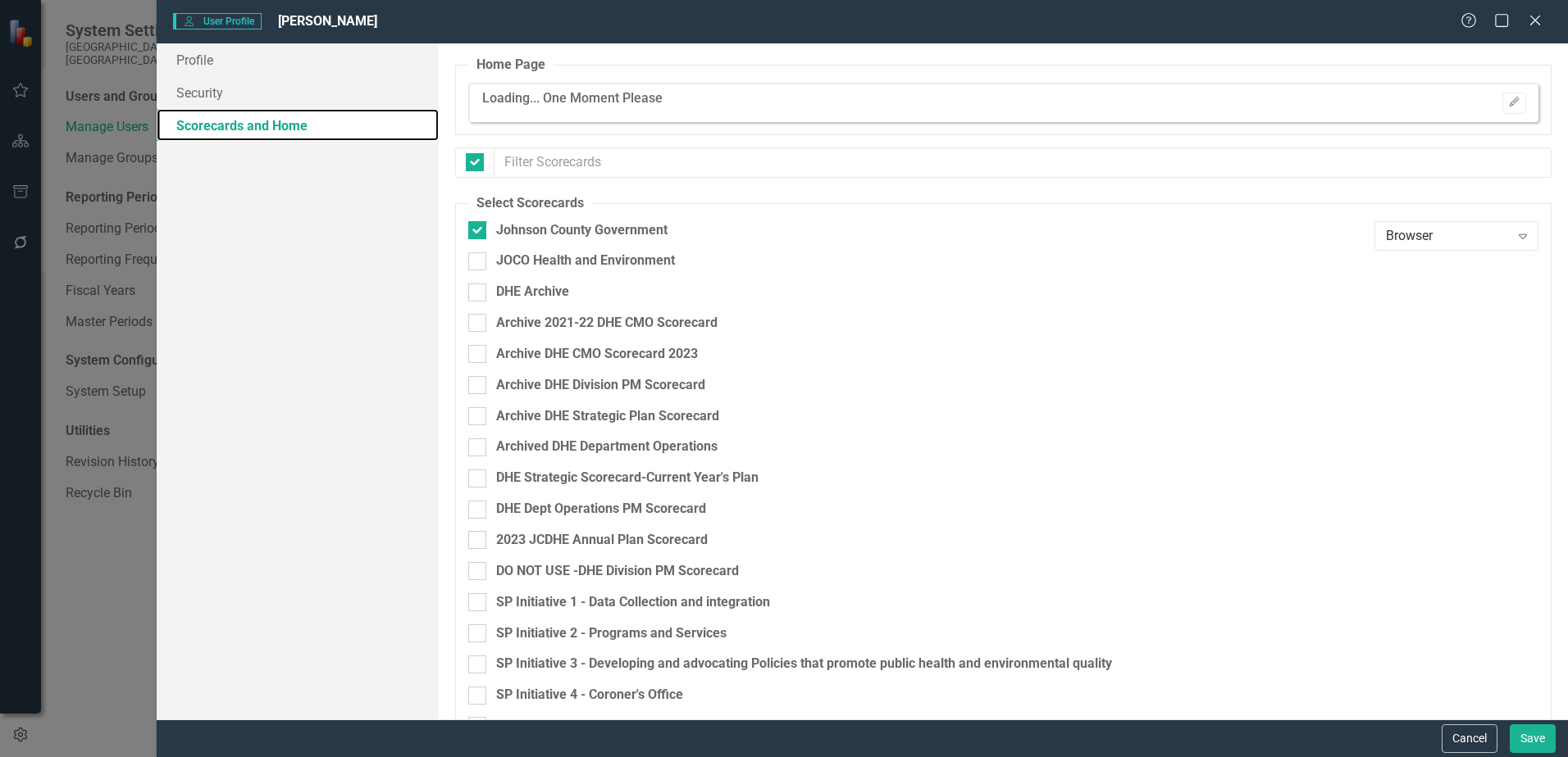
checkbox input "false"
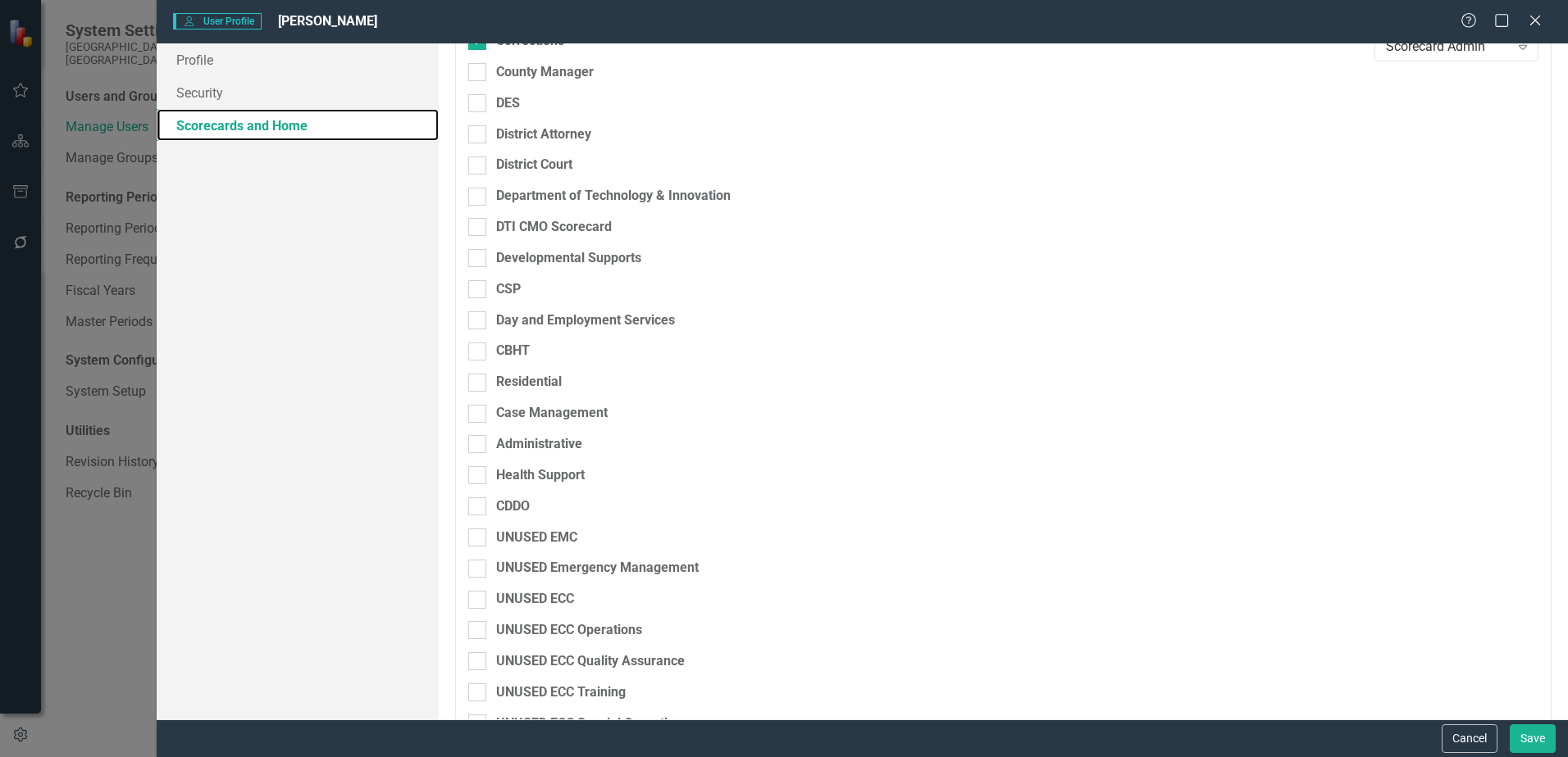
scroll to position [1066, 0]
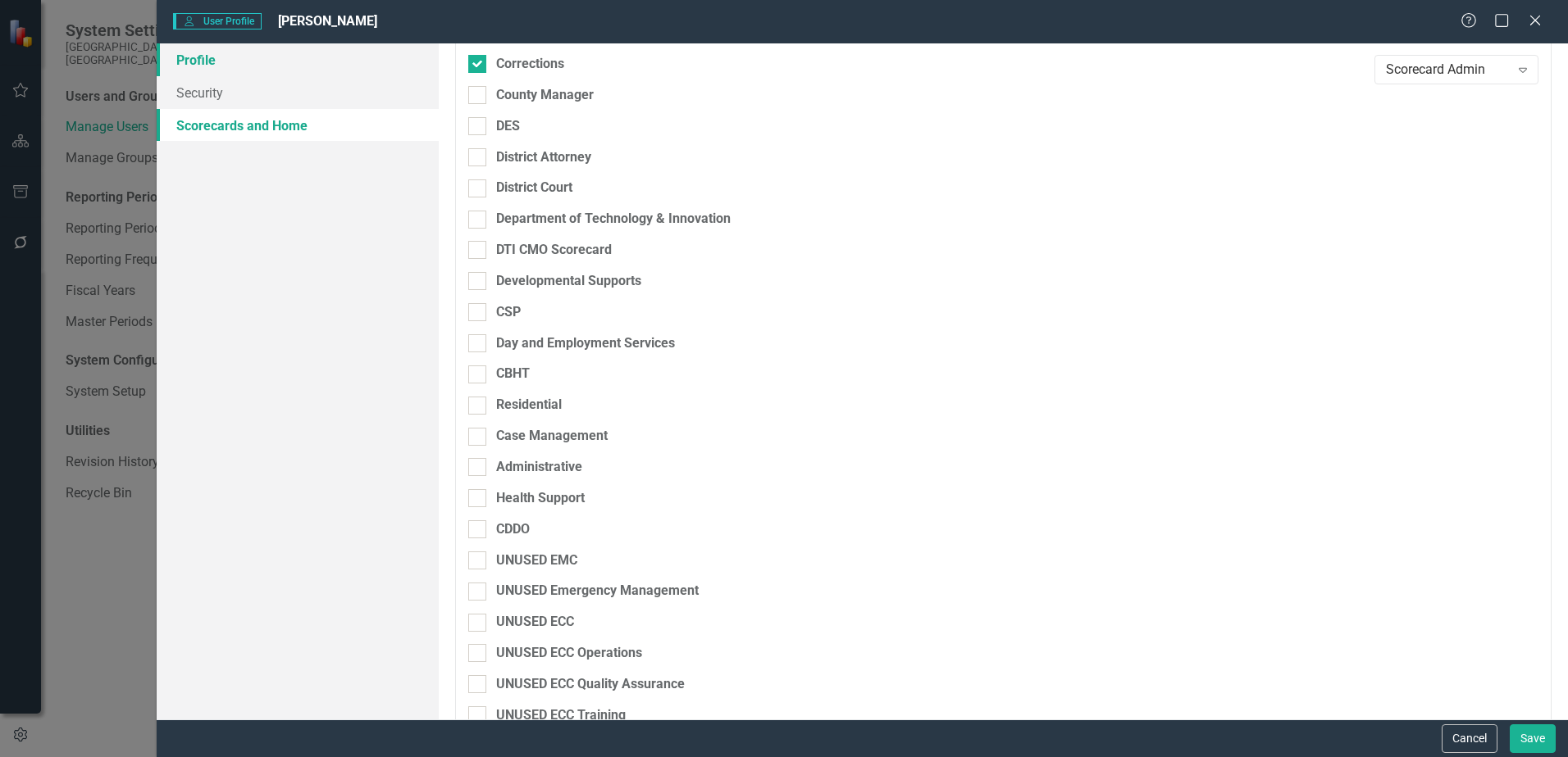
click at [210, 65] on link "Profile" at bounding box center [297, 59] width 282 height 32
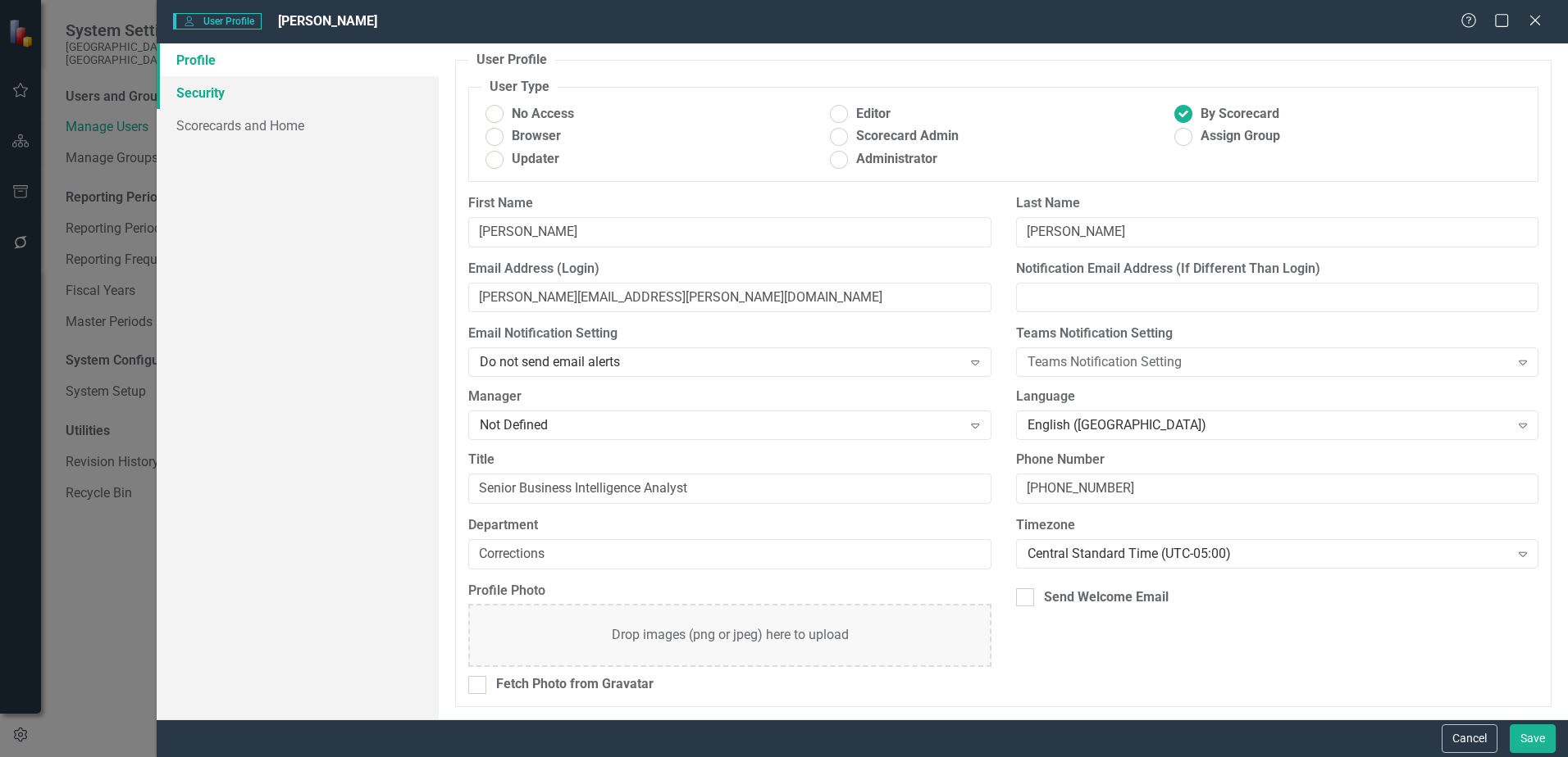
click at [223, 100] on link "Security" at bounding box center [297, 93] width 282 height 32
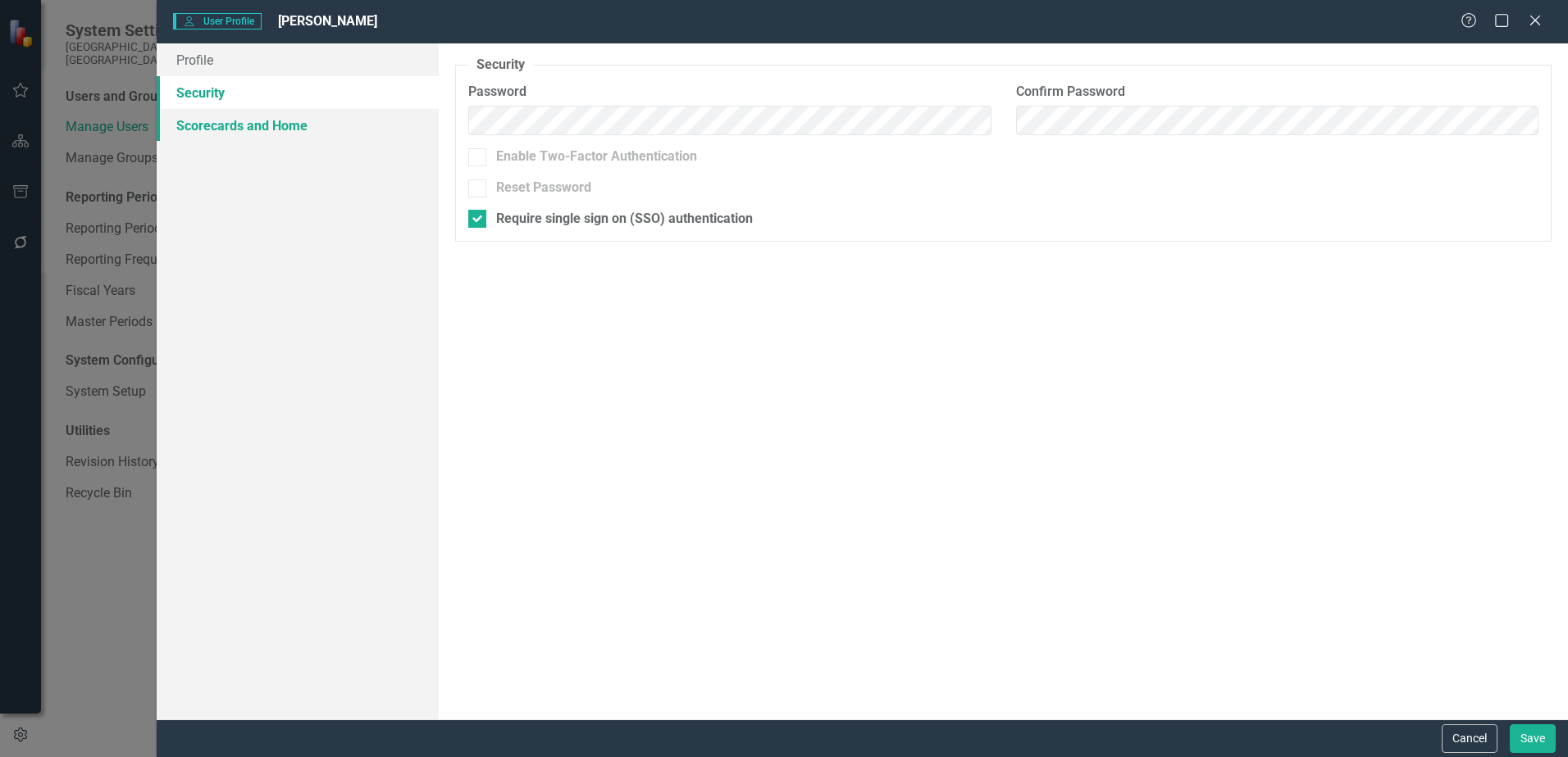
click at [241, 124] on link "Scorecards and Home" at bounding box center [297, 125] width 282 height 32
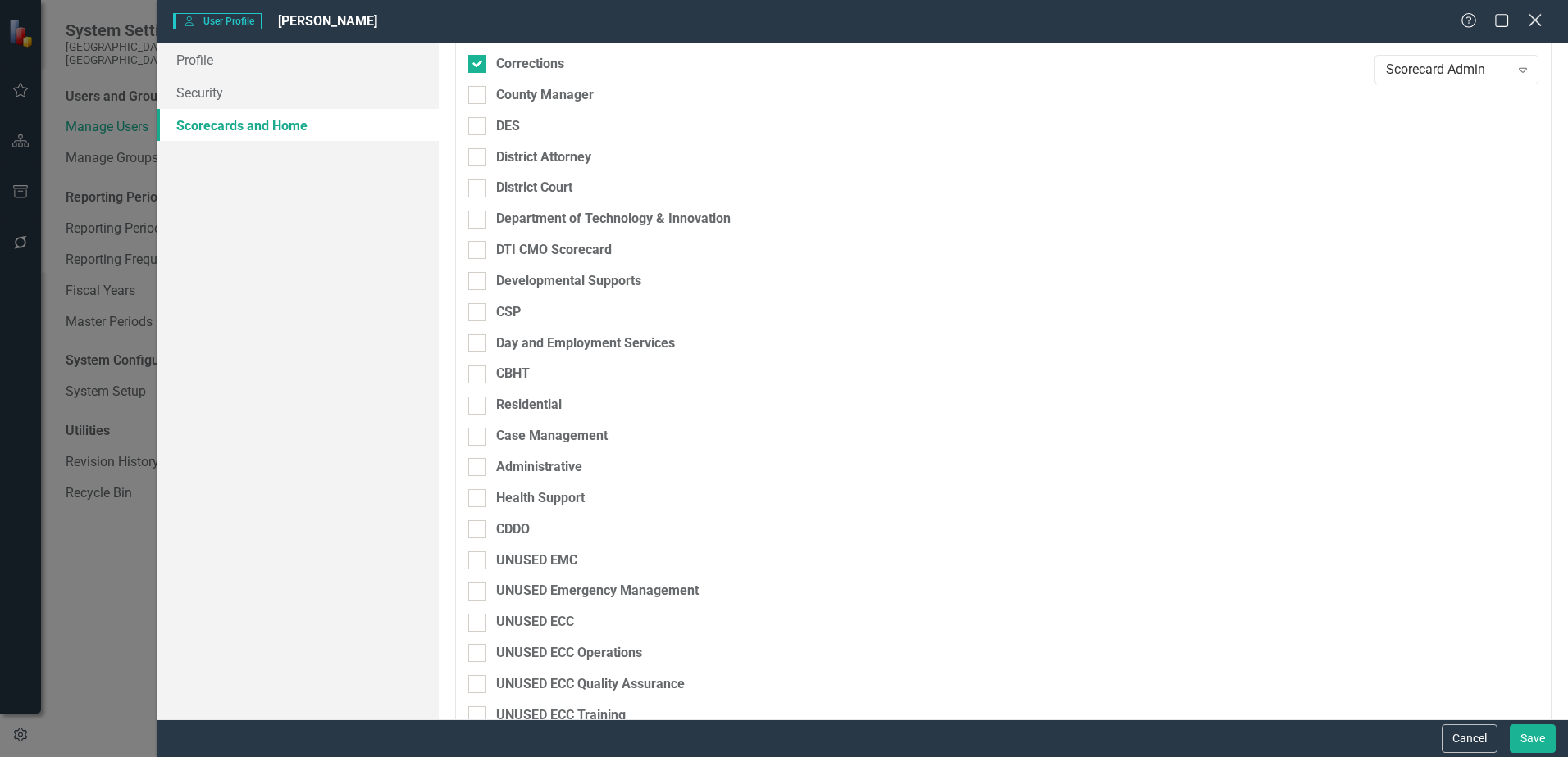
click at [1537, 19] on icon at bounding box center [1535, 20] width 12 height 12
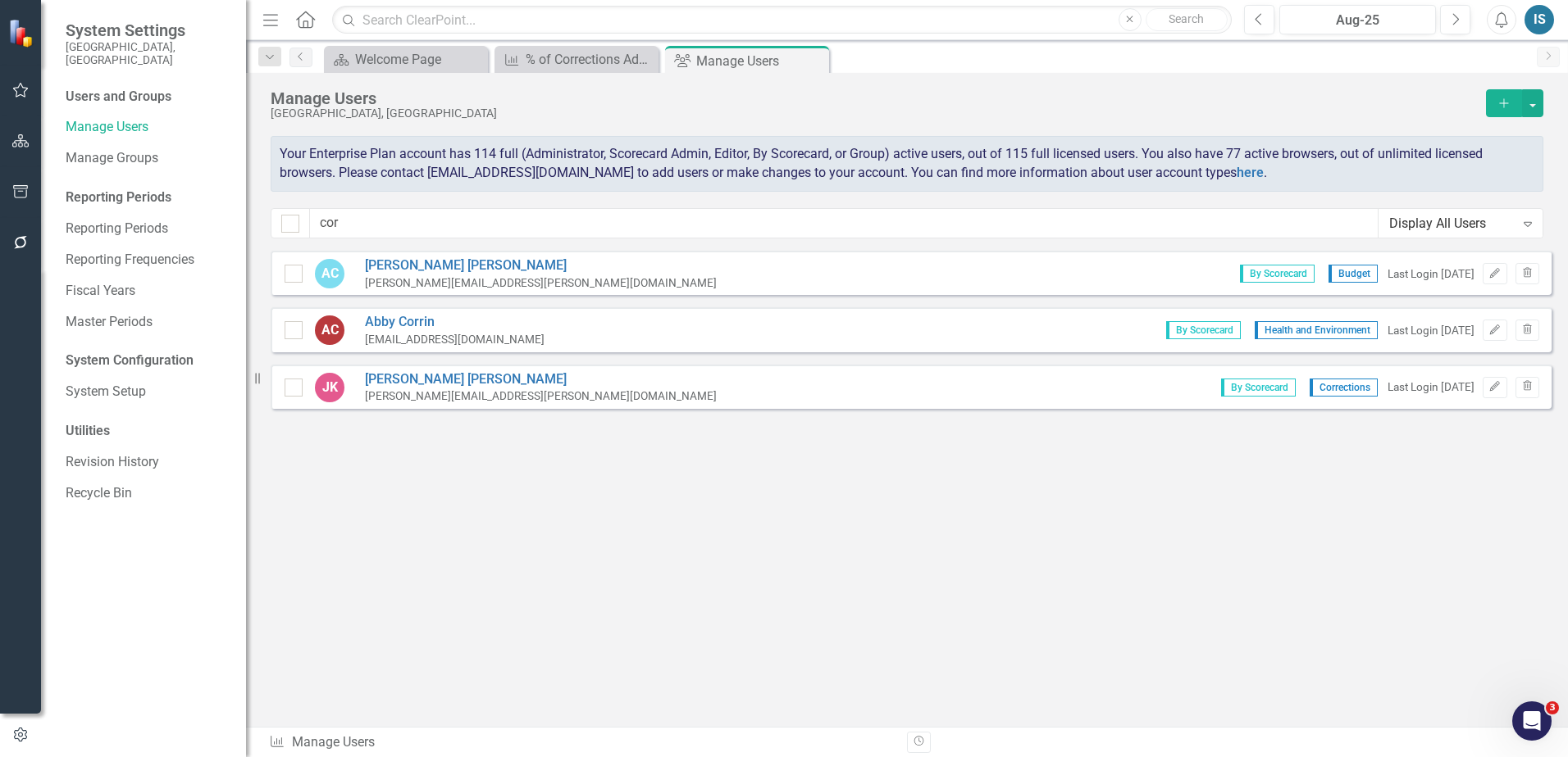
click at [1339, 388] on span "Corrections" at bounding box center [1343, 387] width 68 height 18
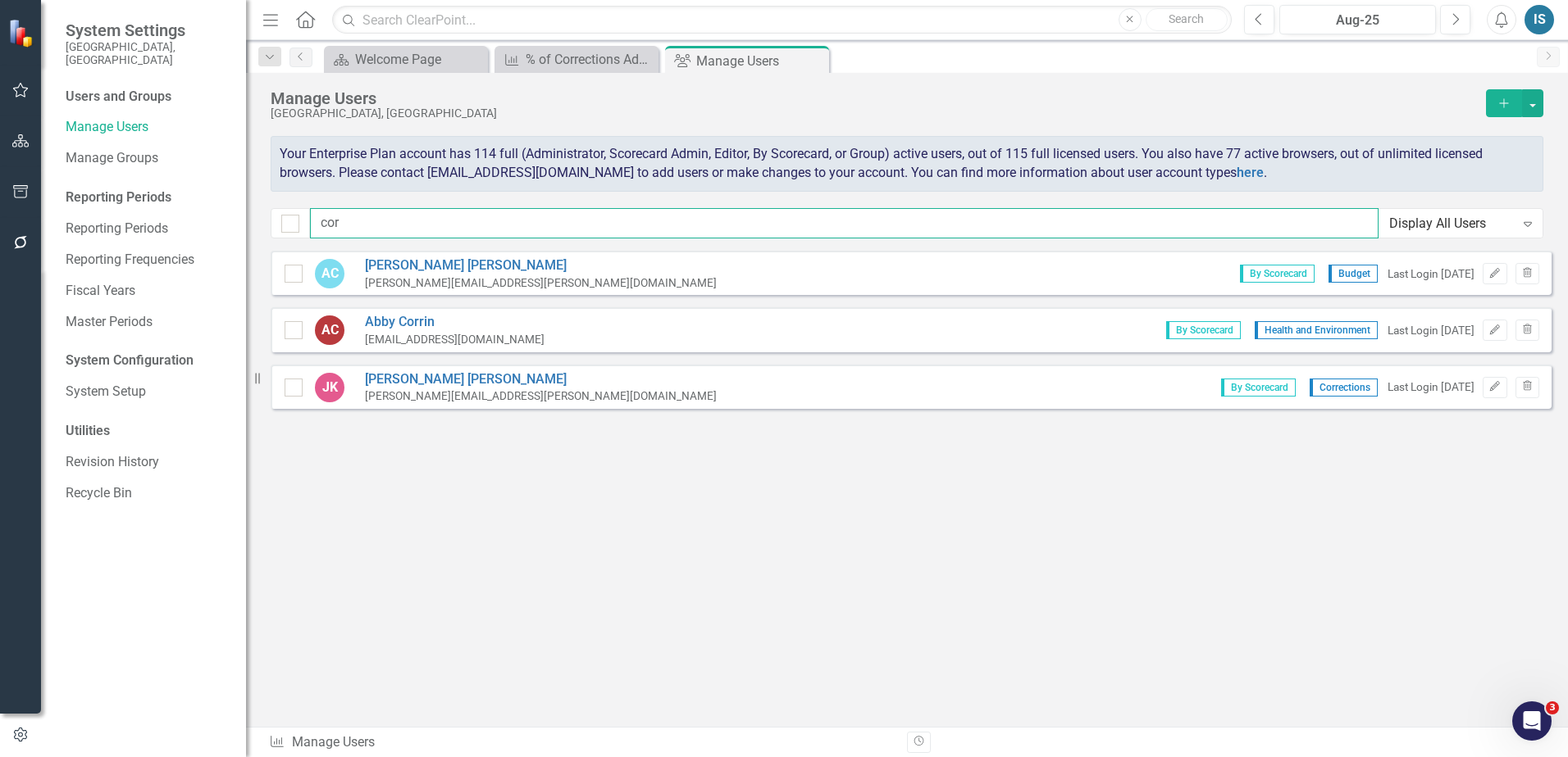
click at [608, 222] on input "cor" at bounding box center [844, 224] width 1069 height 31
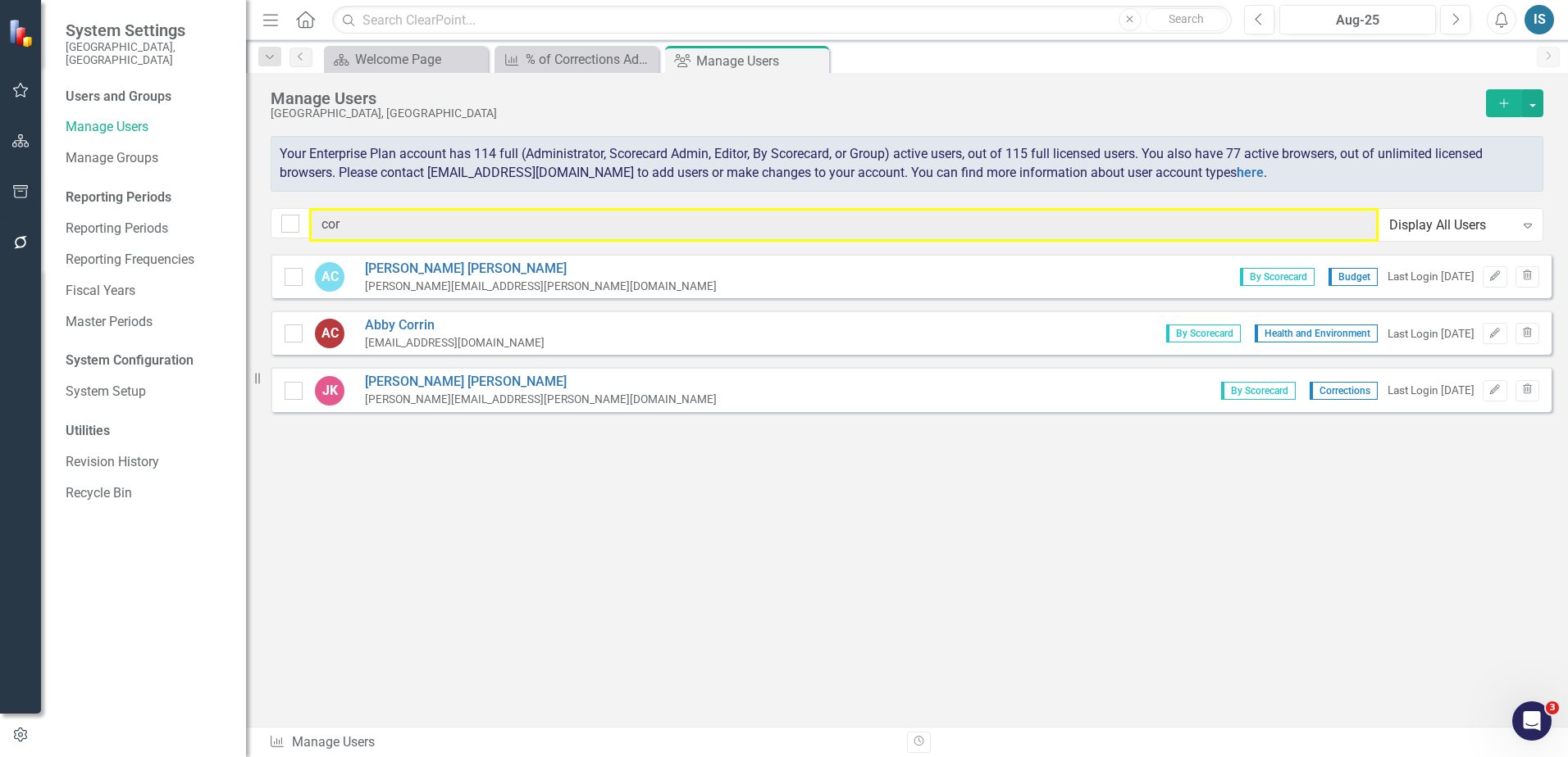
click at [1445, 227] on div "Display All Users" at bounding box center [1451, 226] width 125 height 19
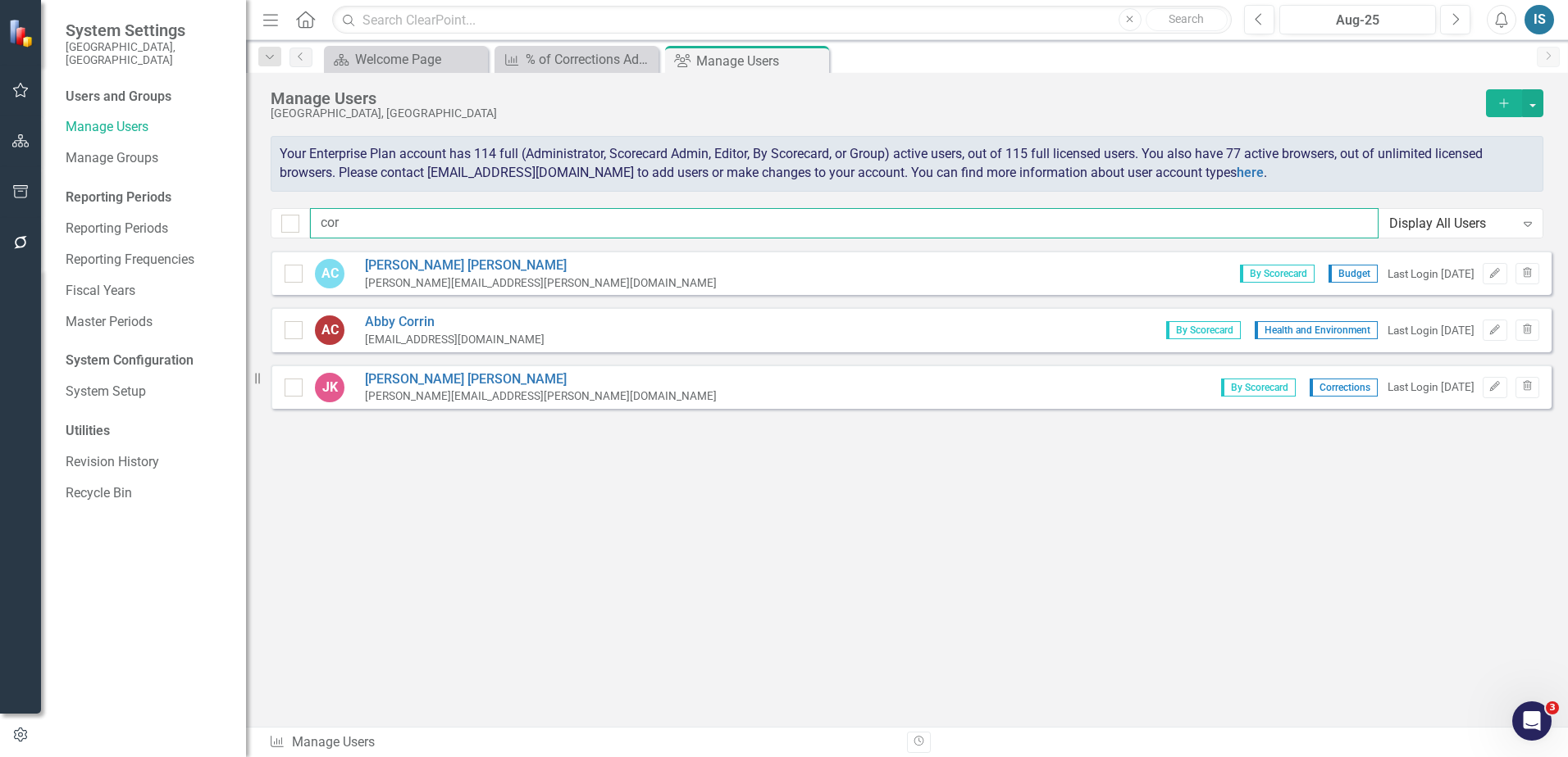
click at [1298, 222] on input "cor" at bounding box center [844, 224] width 1069 height 31
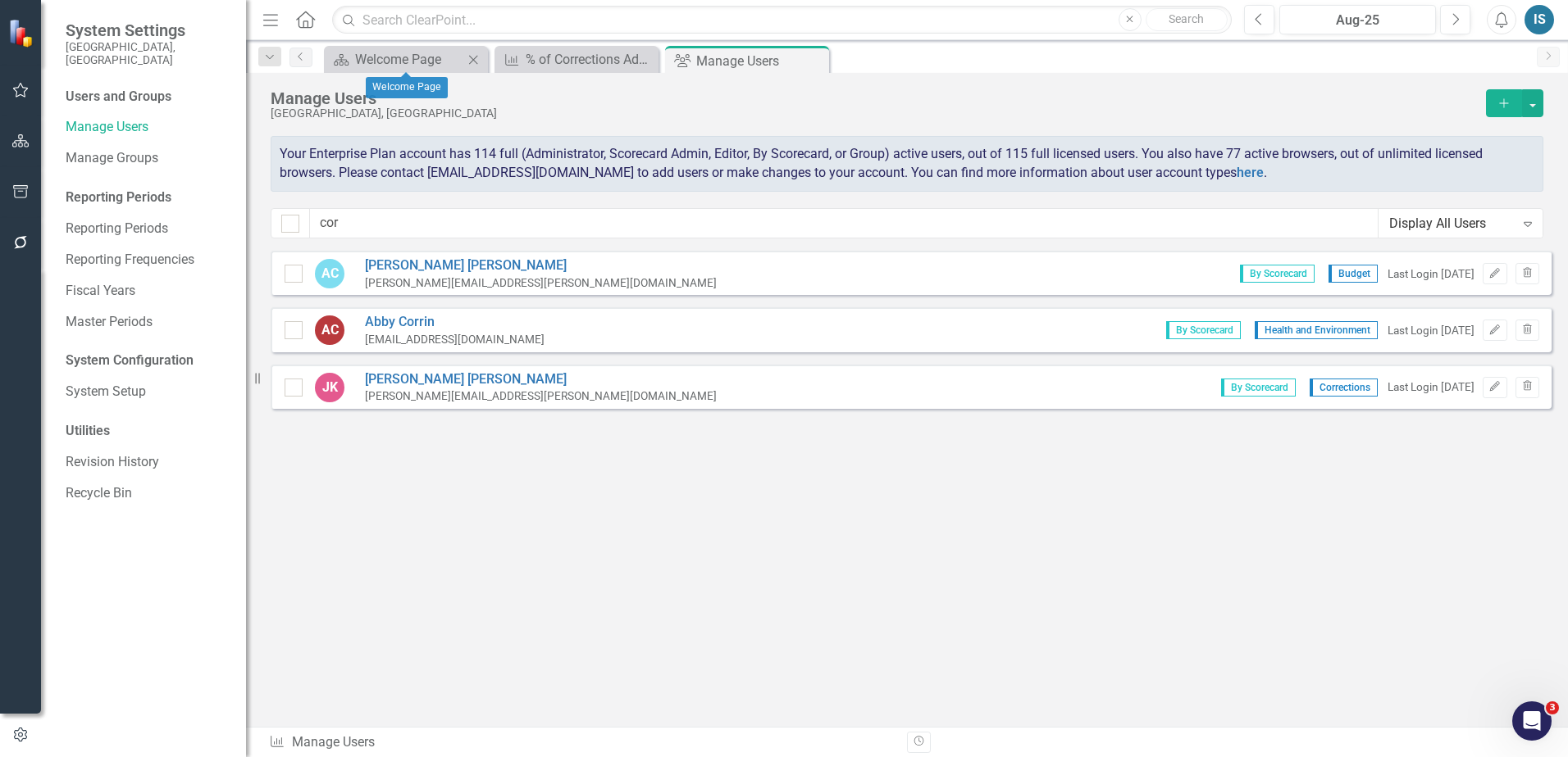
click at [360, 48] on div "Scorecard Welcome Page Close" at bounding box center [406, 59] width 164 height 27
click at [366, 54] on div "Welcome Page" at bounding box center [408, 58] width 108 height 20
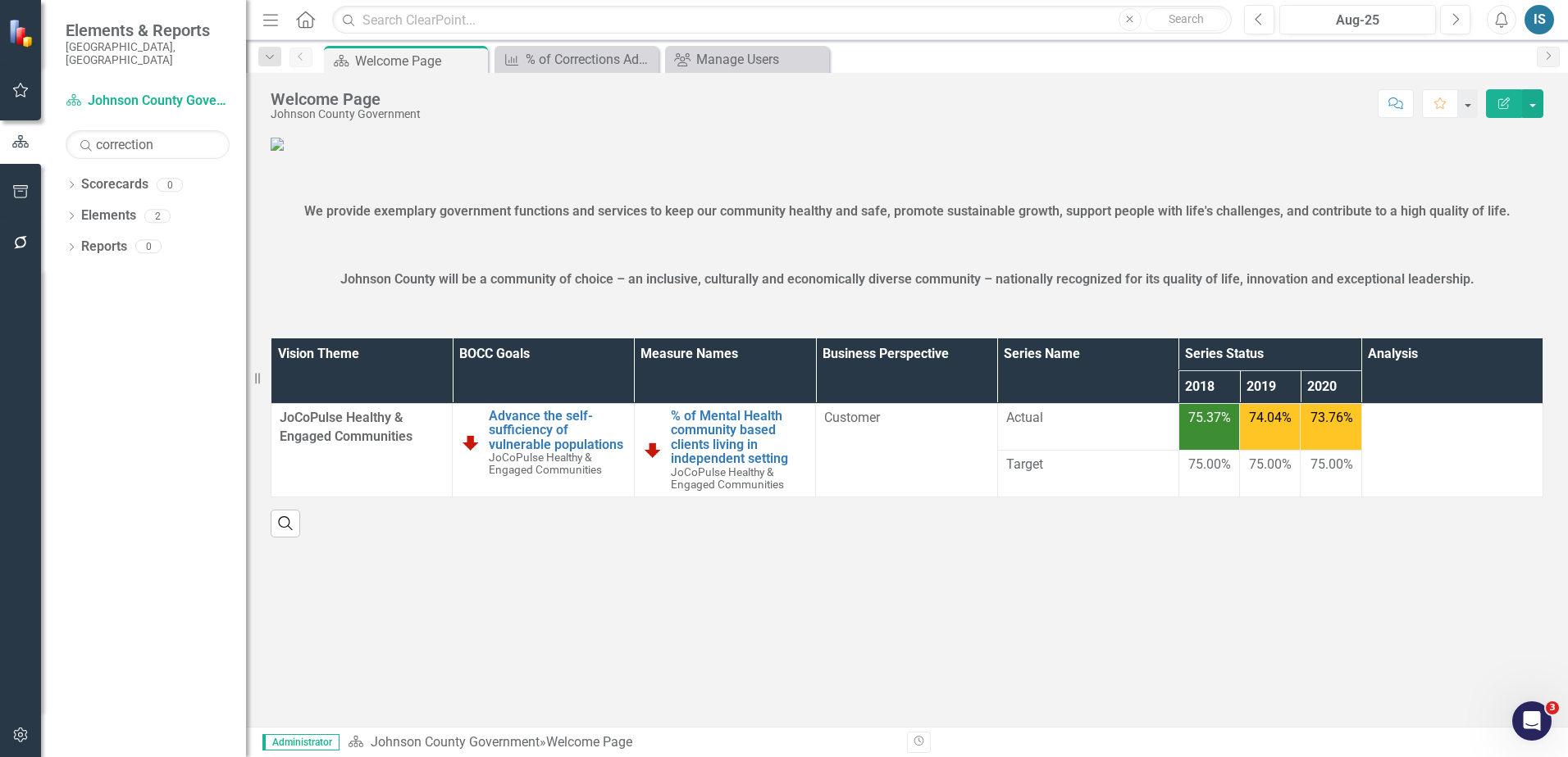
scroll to position [58, 0]
click at [11, 184] on button "button" at bounding box center [21, 193] width 37 height 34
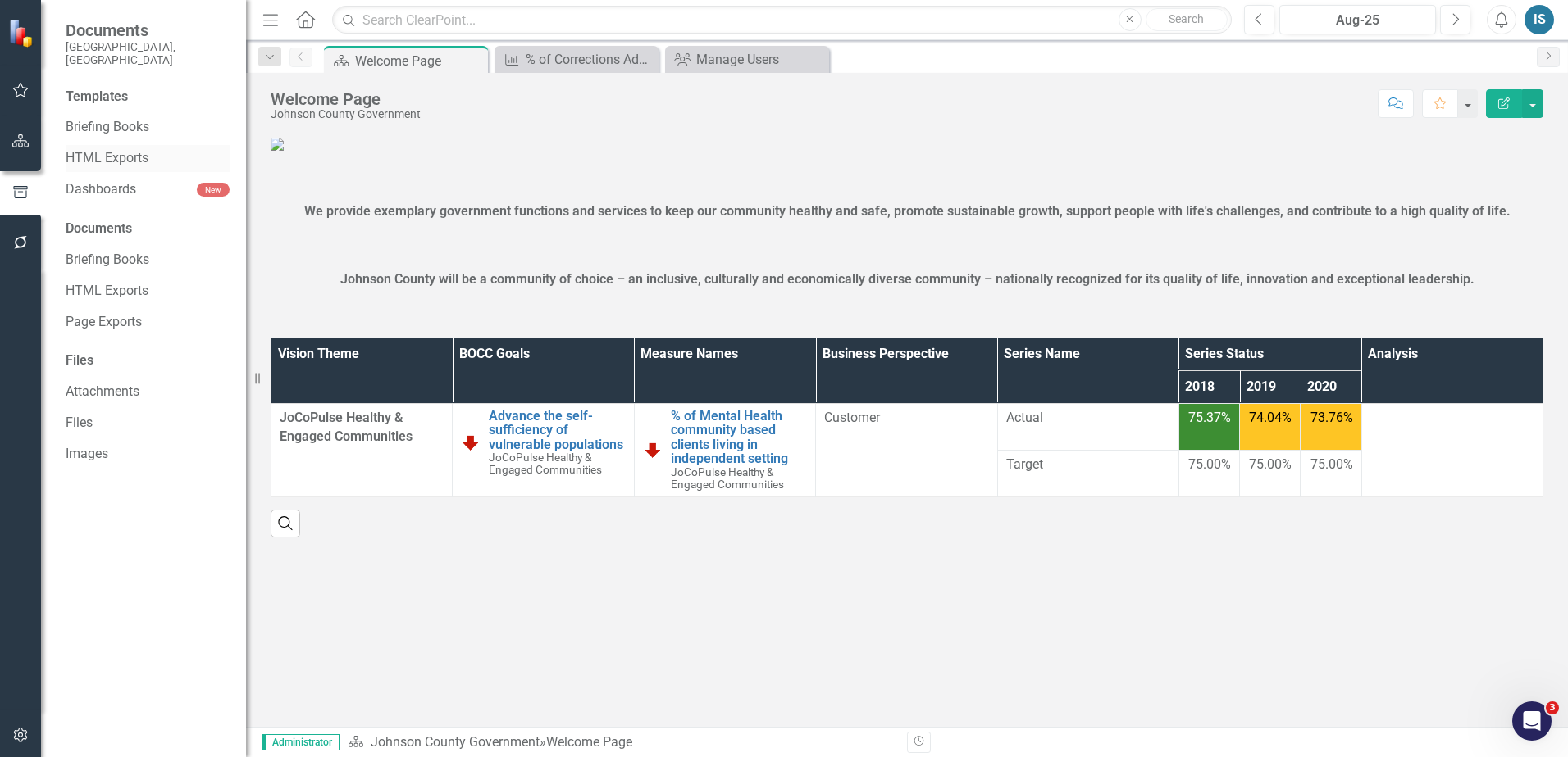
click at [120, 145] on div "HTML Exports" at bounding box center [148, 159] width 164 height 27
click at [12, 238] on icon "button" at bounding box center [21, 243] width 17 height 13
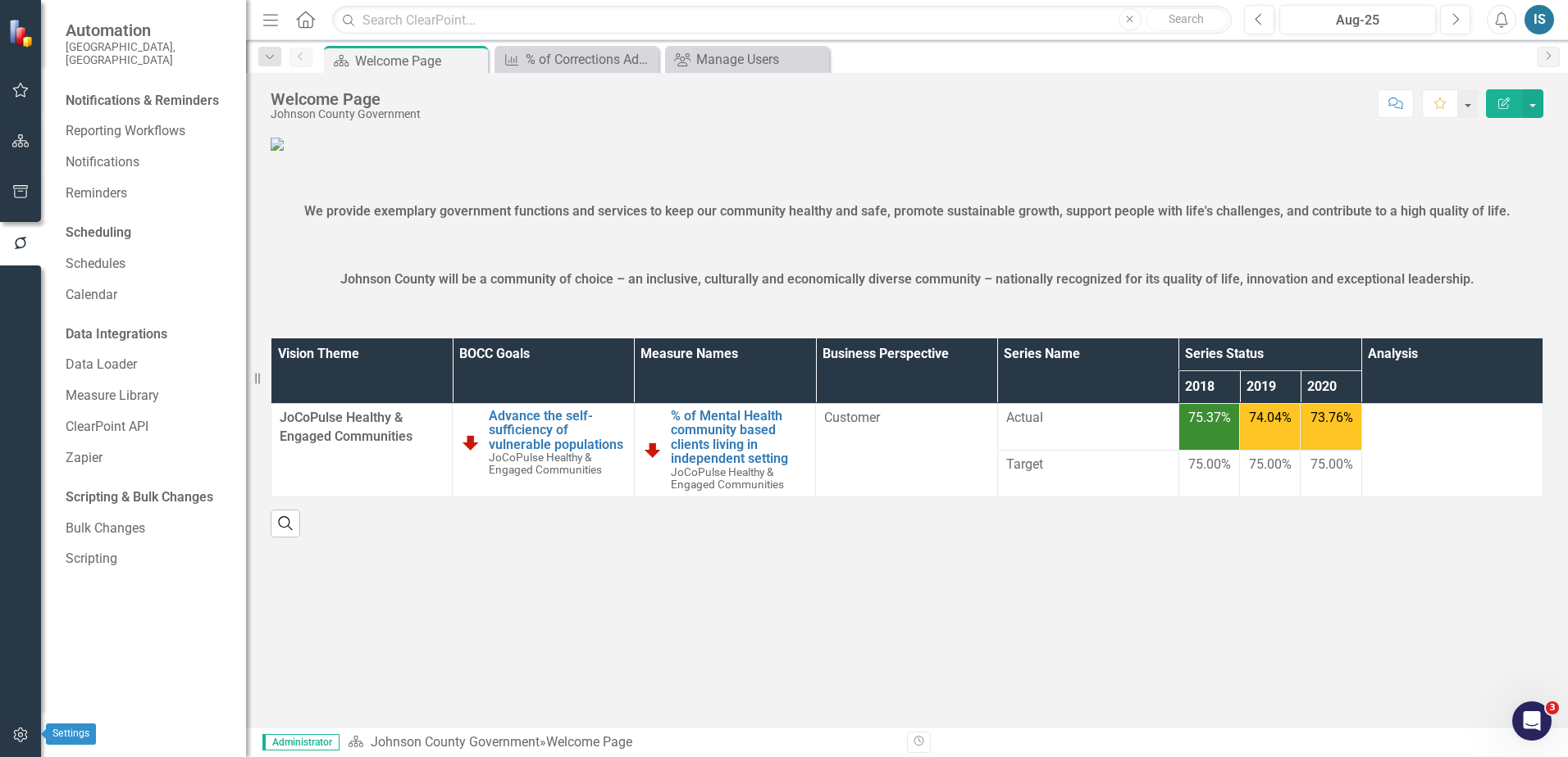
click at [24, 737] on icon "button" at bounding box center [21, 735] width 17 height 13
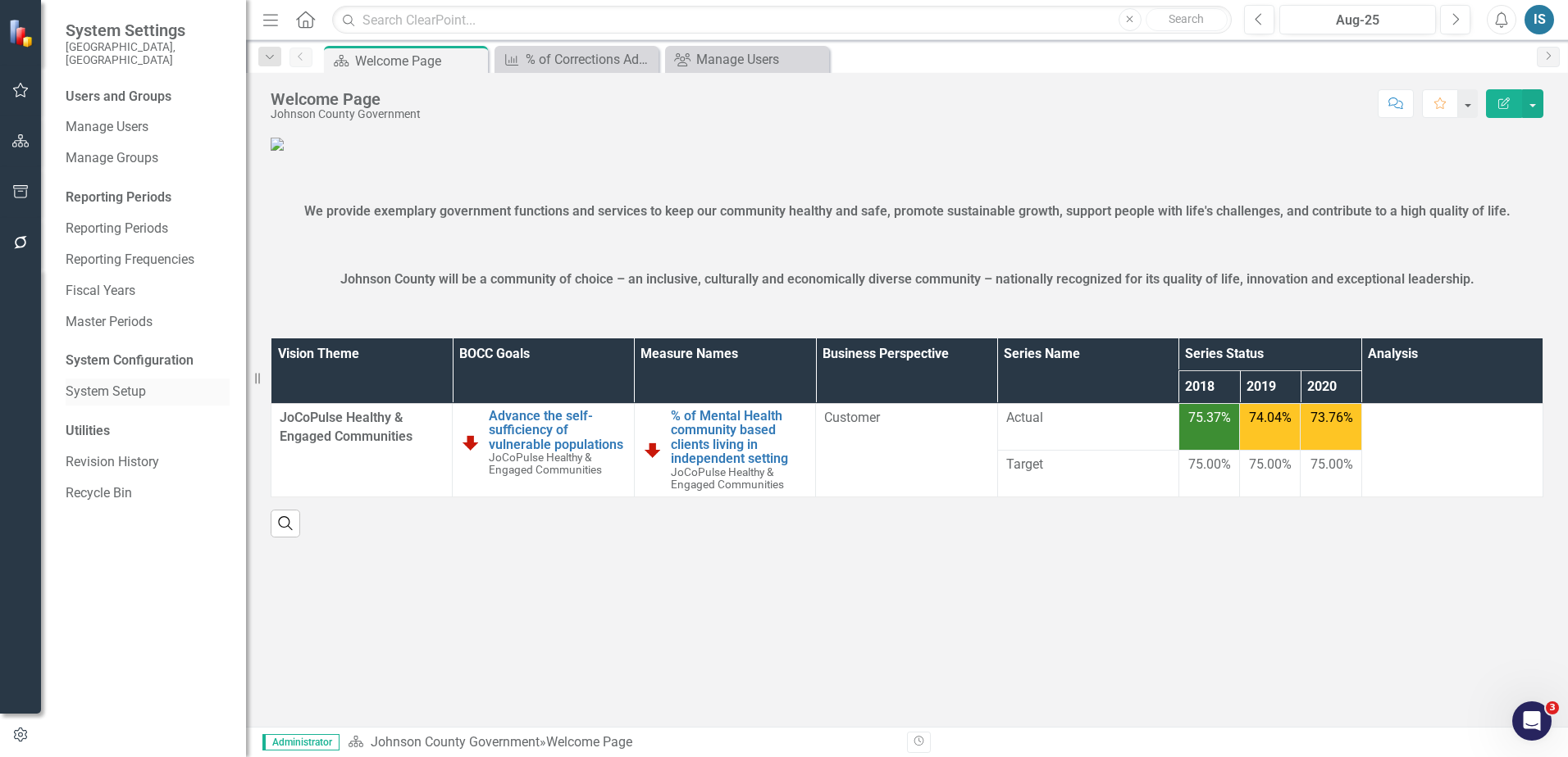
click at [104, 386] on link "System Setup" at bounding box center [148, 393] width 164 height 19
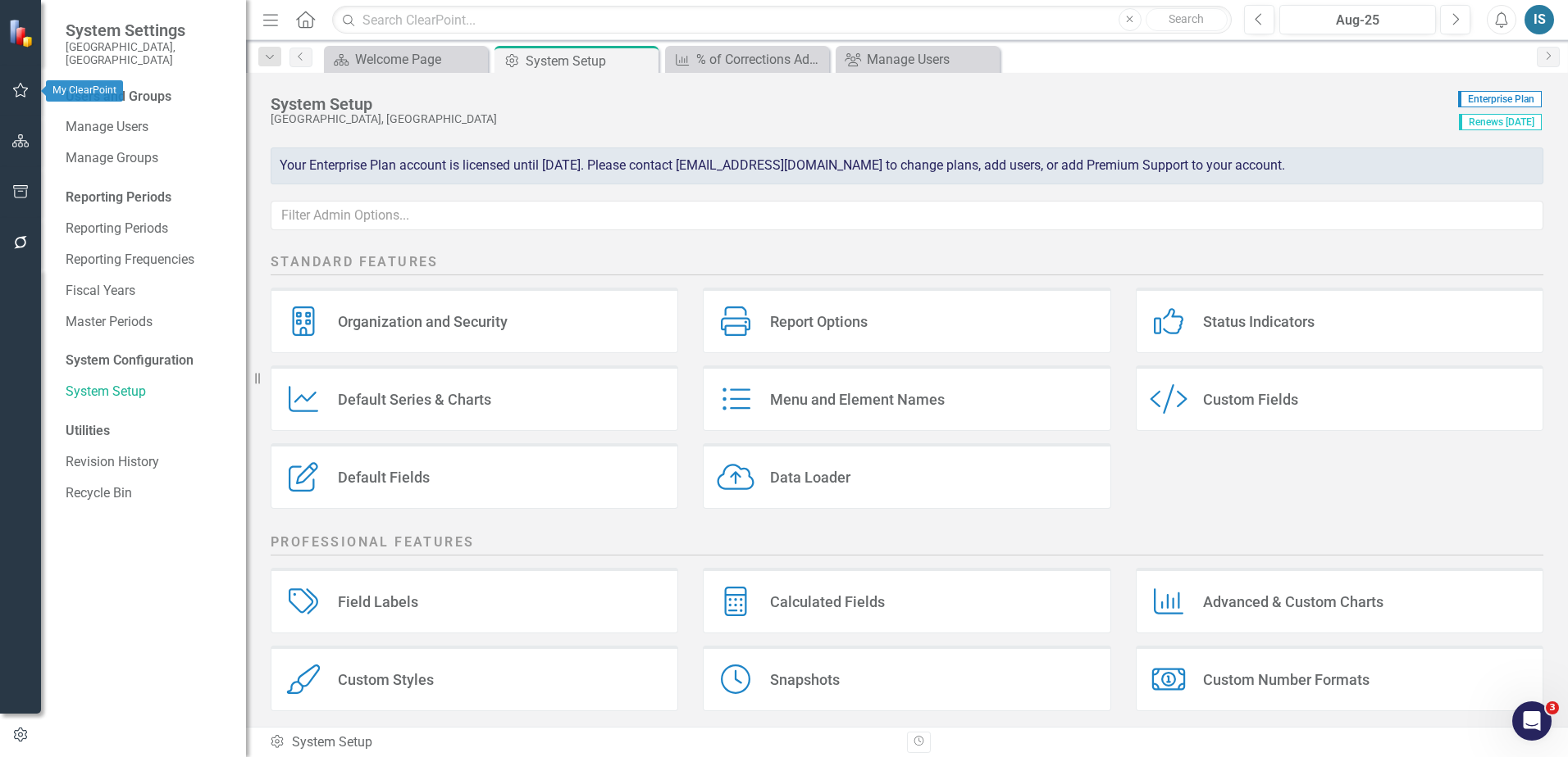
click at [21, 38] on img at bounding box center [23, 32] width 29 height 29
click at [21, 95] on icon "button" at bounding box center [21, 90] width 17 height 13
